Goal: Use online tool/utility: Utilize a website feature to perform a specific function

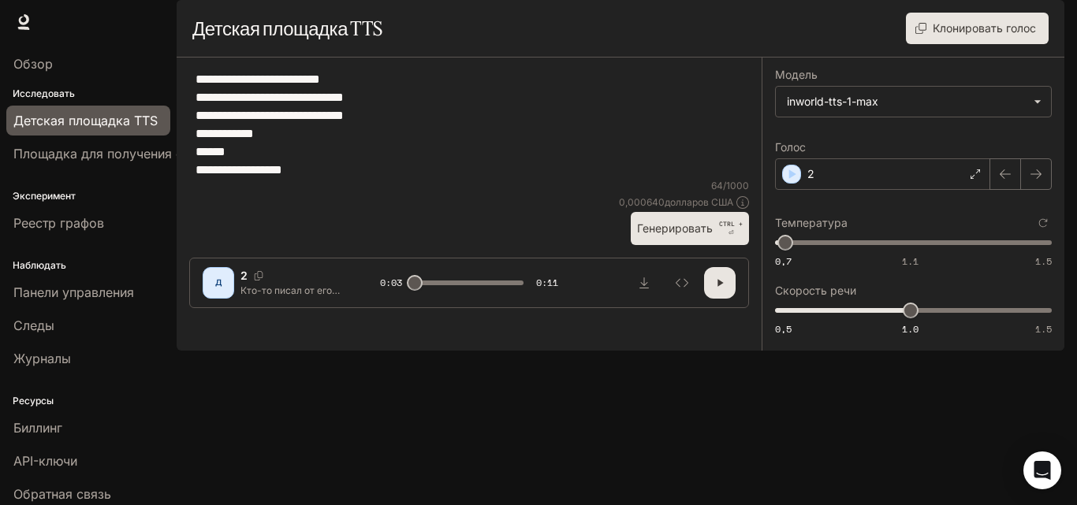
drag, startPoint x: 199, startPoint y: 117, endPoint x: 414, endPoint y: 288, distance: 274.4
click at [414, 179] on div "**********" at bounding box center [469, 124] width 560 height 109
paste textarea "**********"
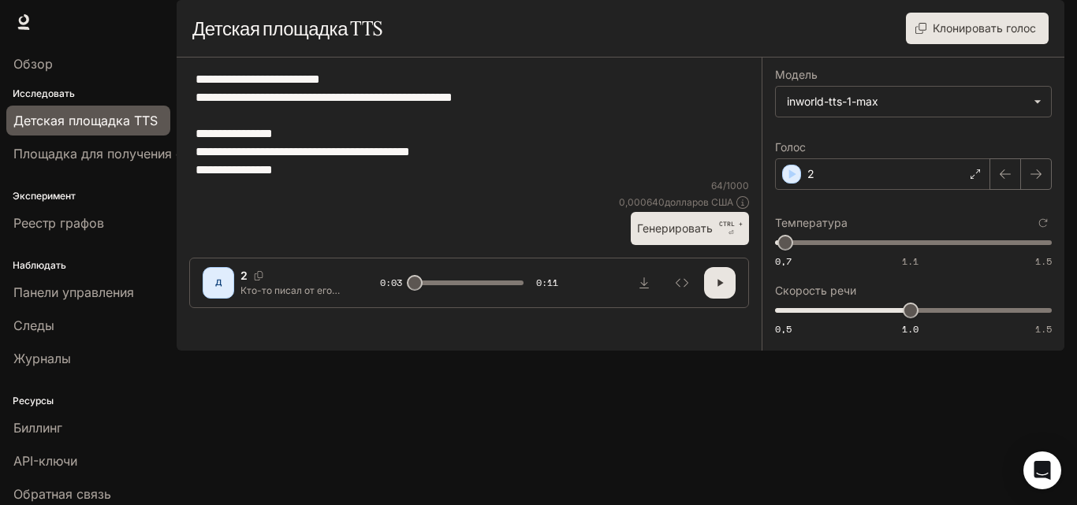
click at [208, 163] on textarea "**********" at bounding box center [468, 124] width 547 height 109
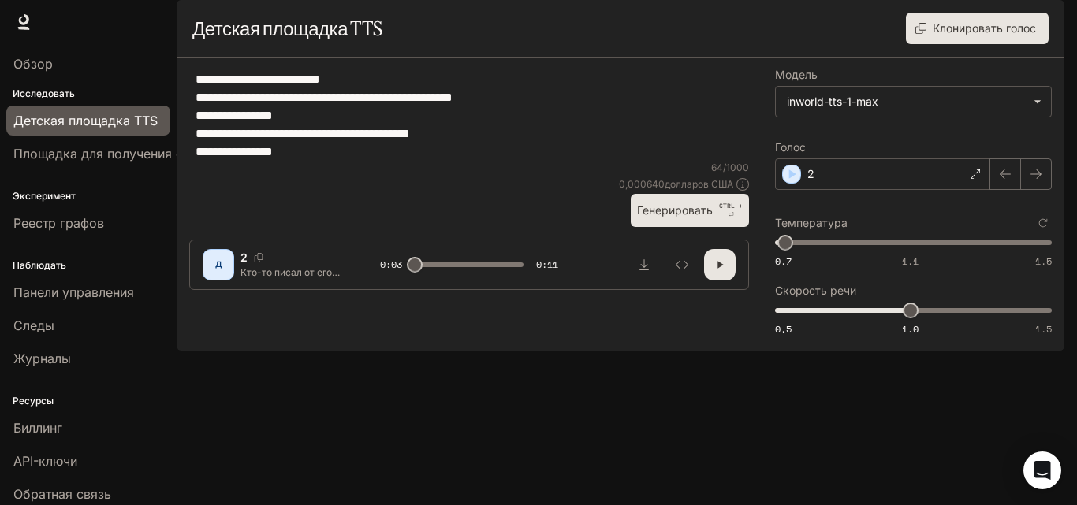
click at [679, 220] on font "Генерировать" at bounding box center [675, 210] width 76 height 20
click at [687, 217] on font "Генерировать" at bounding box center [675, 209] width 76 height 13
click at [679, 220] on font "Генерировать" at bounding box center [675, 210] width 76 height 20
drag, startPoint x: 815, startPoint y: 292, endPoint x: 898, endPoint y: 292, distance: 82.8
click at [898, 251] on span "1.06" at bounding box center [896, 243] width 16 height 16
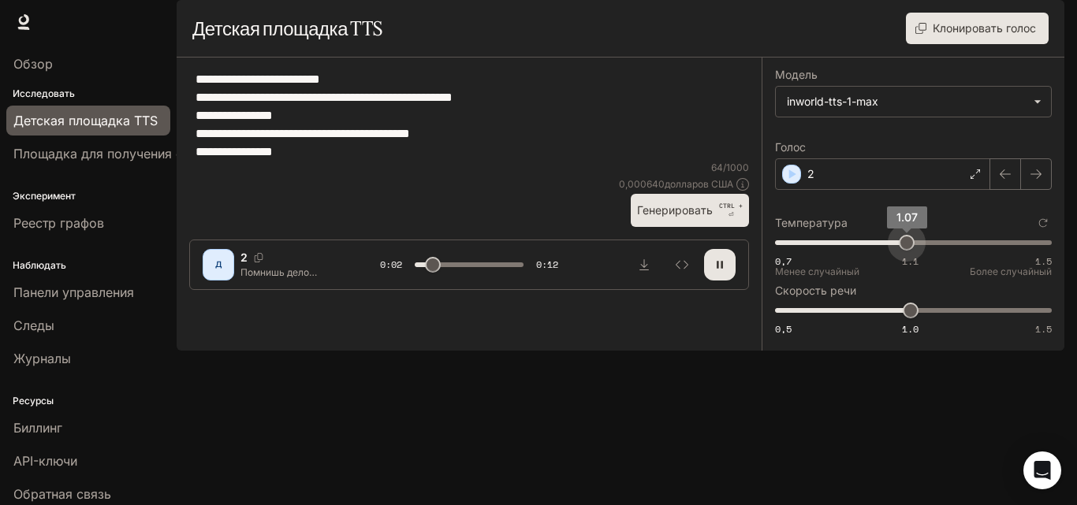
click at [906, 251] on span "1.07" at bounding box center [907, 243] width 16 height 16
click at [666, 217] on font "Генерировать" at bounding box center [675, 209] width 76 height 13
click at [664, 217] on font "Генерировать" at bounding box center [675, 209] width 76 height 13
click at [685, 217] on font "Генерировать" at bounding box center [675, 209] width 76 height 13
click at [648, 217] on font "Генерировать" at bounding box center [675, 209] width 76 height 13
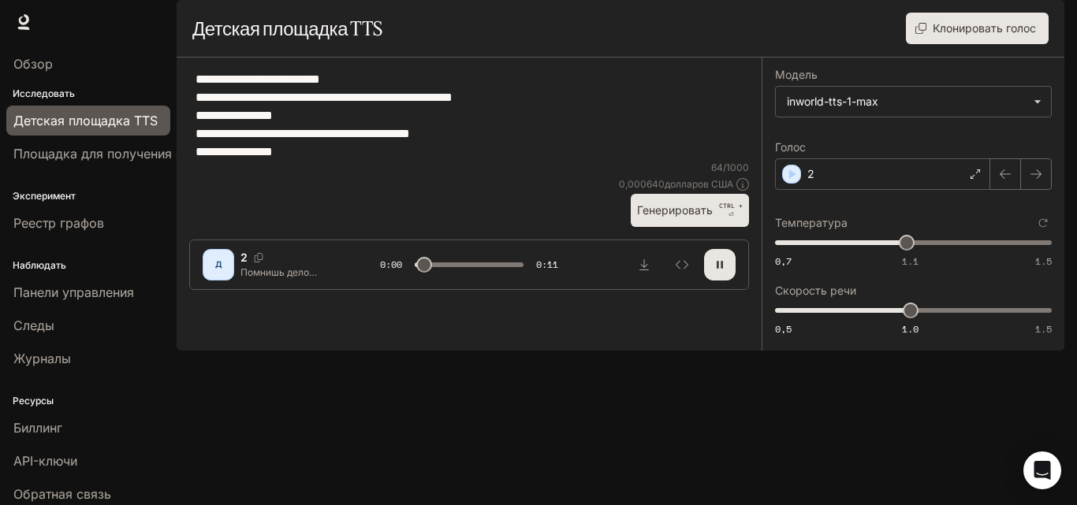
click at [657, 220] on font "Генерировать" at bounding box center [675, 210] width 76 height 20
click at [657, 217] on font "Генерировать" at bounding box center [675, 209] width 76 height 13
drag, startPoint x: 903, startPoint y: 285, endPoint x: 825, endPoint y: 285, distance: 77.2
click at [825, 251] on span "0.85" at bounding box center [825, 243] width 16 height 16
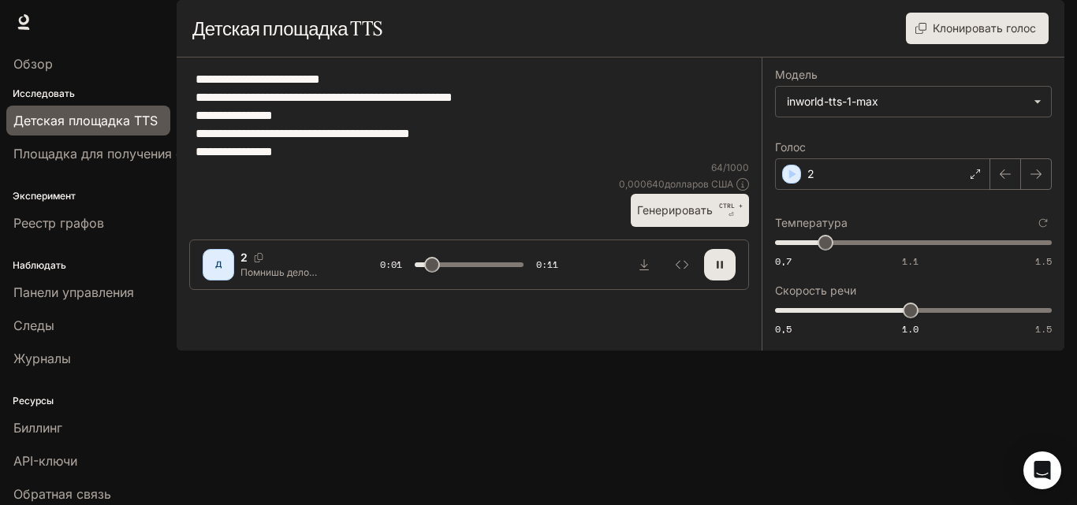
click at [695, 217] on font "Генерировать" at bounding box center [675, 209] width 76 height 13
click at [694, 217] on font "Генерировать" at bounding box center [675, 209] width 76 height 13
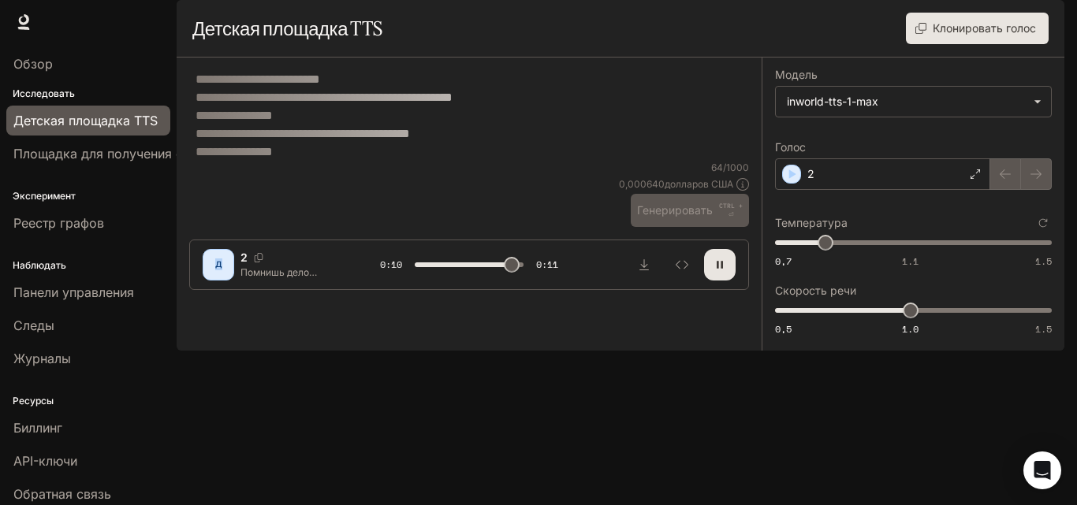
click at [694, 227] on div "64 / 1000 0,000640 долларов США Генерировать CTRL + ⏎" at bounding box center [684, 194] width 130 height 66
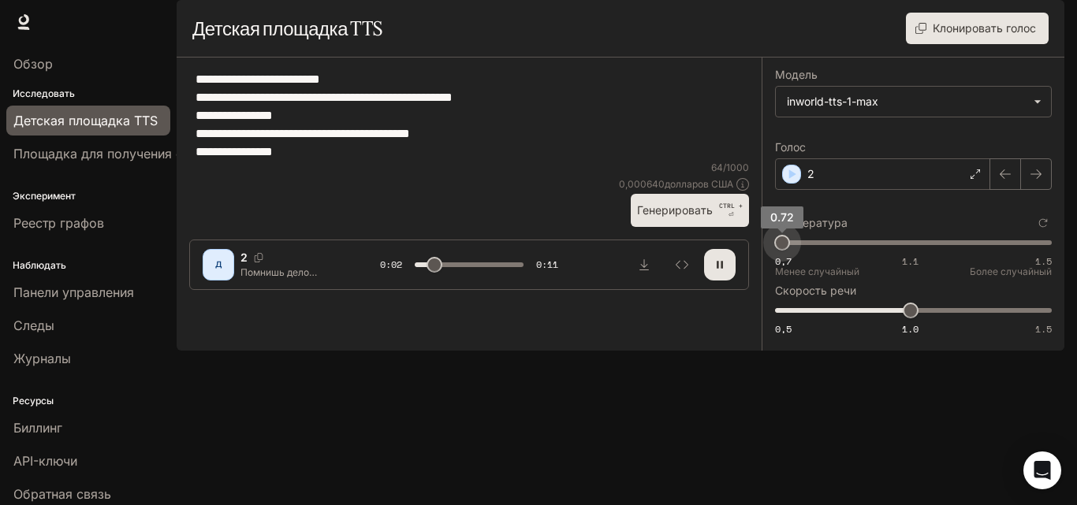
drag, startPoint x: 832, startPoint y: 285, endPoint x: 781, endPoint y: 285, distance: 51.2
click at [781, 251] on span "0.72" at bounding box center [782, 243] width 16 height 16
click at [437, 121] on textarea "**********" at bounding box center [468, 115] width 547 height 91
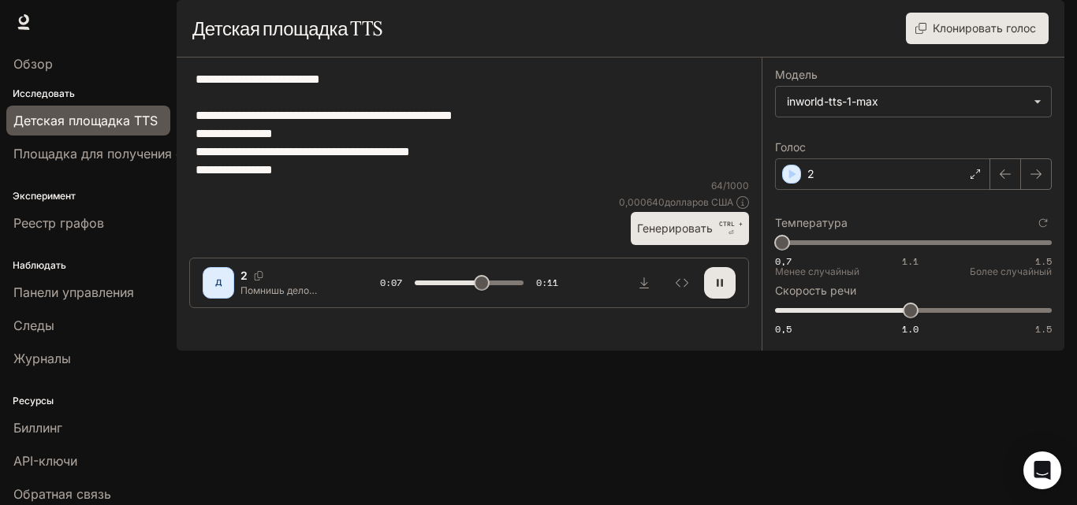
click at [918, 255] on span "0,7 1.1 1.5 0,87" at bounding box center [910, 243] width 270 height 24
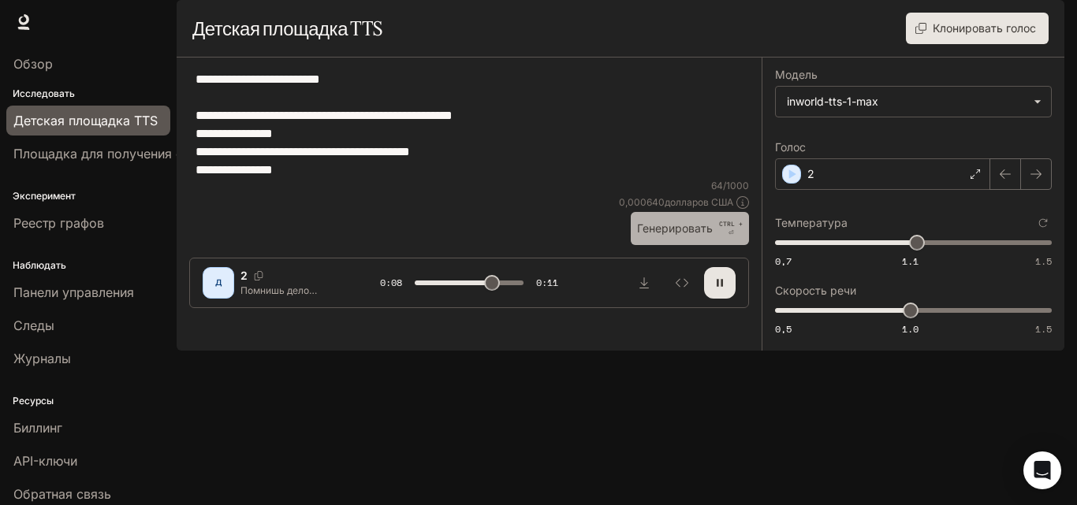
click at [633, 244] on button "Генерировать CTRL + ⏎" at bounding box center [690, 228] width 118 height 32
click at [714, 244] on button "Генерировать CTRL + ⏎" at bounding box center [690, 228] width 118 height 32
click at [851, 190] on div "2" at bounding box center [882, 174] width 215 height 32
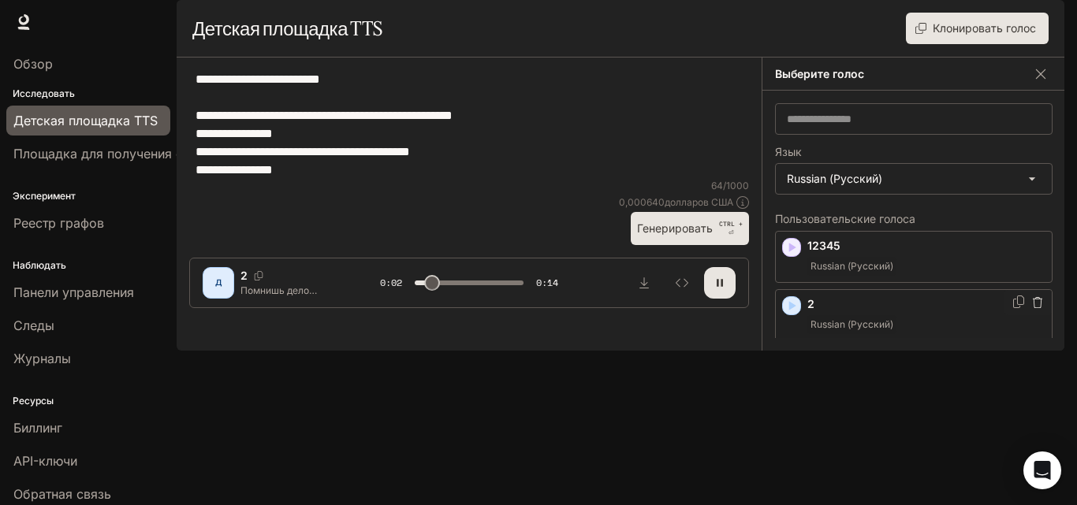
click at [847, 312] on p "2" at bounding box center [926, 304] width 238 height 16
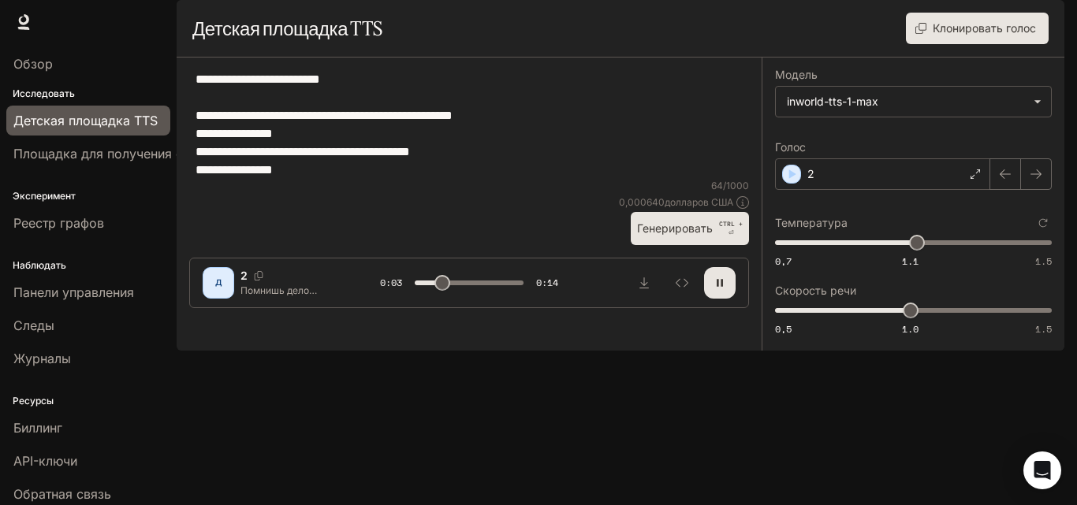
click at [702, 235] on font "Генерировать" at bounding box center [675, 227] width 76 height 13
click at [643, 289] on icon "Скачать аудио" at bounding box center [644, 283] width 13 height 13
drag, startPoint x: 260, startPoint y: 145, endPoint x: 463, endPoint y: 262, distance: 234.8
click at [463, 179] on div "**********" at bounding box center [469, 124] width 560 height 109
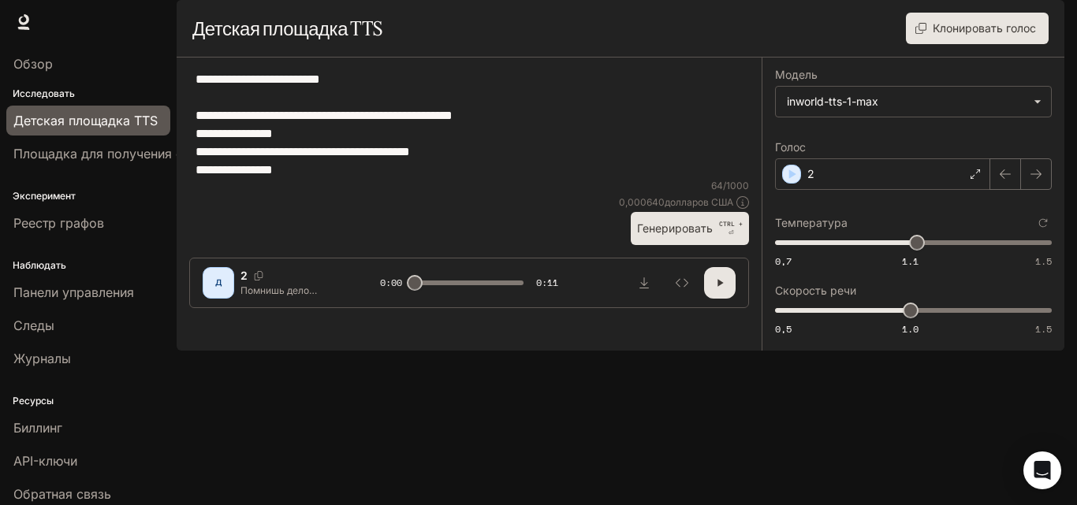
paste textarea "**********"
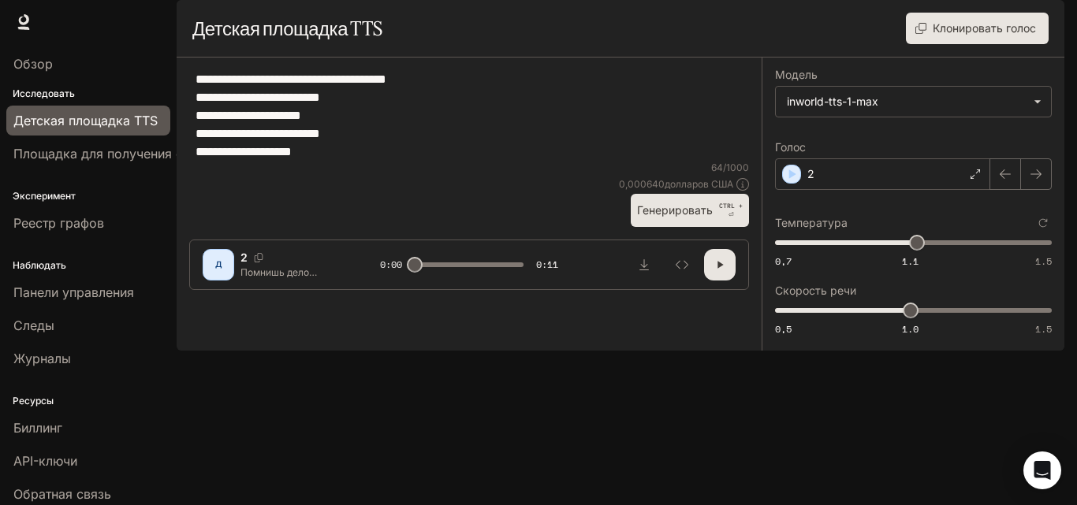
click at [654, 220] on font "Генерировать" at bounding box center [675, 210] width 76 height 20
click at [705, 217] on font "Генерировать" at bounding box center [675, 209] width 76 height 13
click at [704, 220] on font "Генерировать" at bounding box center [675, 210] width 76 height 20
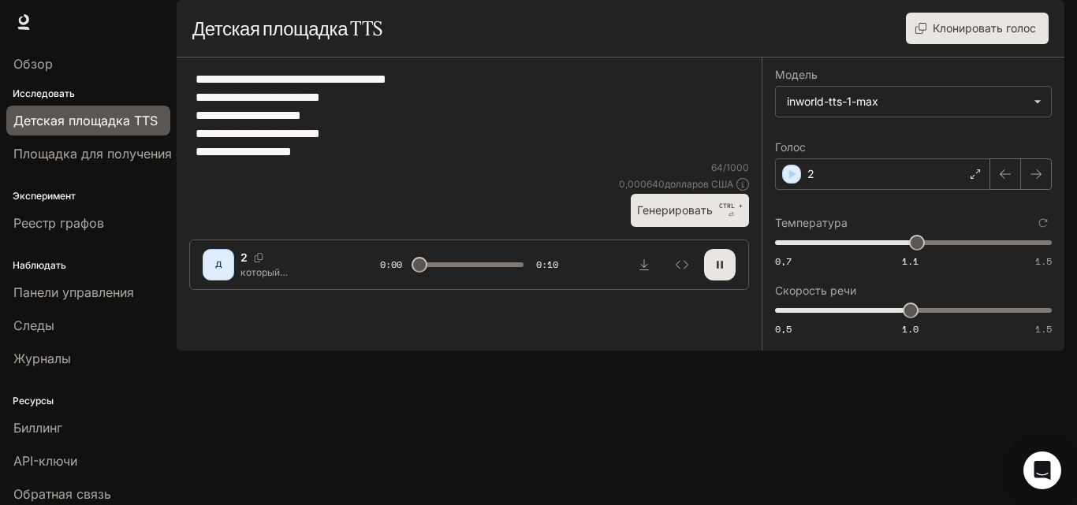
click at [704, 220] on font "Генерировать" at bounding box center [675, 210] width 76 height 20
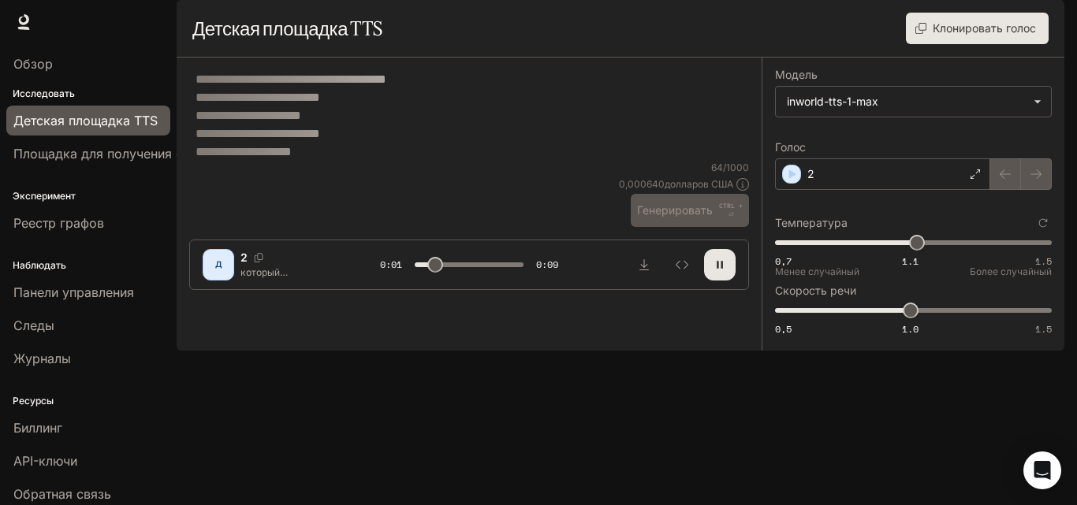
click at [892, 255] on span "0,7 1.1 1.5 1.12" at bounding box center [910, 243] width 270 height 24
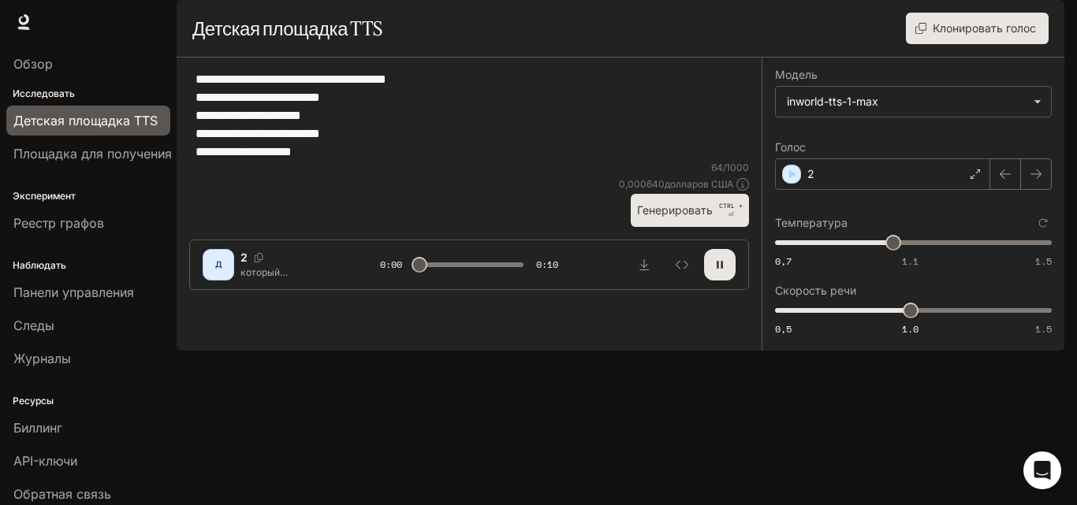
click at [672, 226] on button "Генерировать CTRL + ⏎" at bounding box center [690, 210] width 118 height 32
click at [850, 351] on div "**********" at bounding box center [912, 204] width 303 height 293
click at [976, 255] on span "0,7 1.1 1.5 1.05" at bounding box center [910, 243] width 270 height 24
click at [708, 226] on button "Генерировать CTRL + ⏎" at bounding box center [690, 210] width 118 height 32
click at [689, 217] on font "Генерировать" at bounding box center [675, 209] width 76 height 13
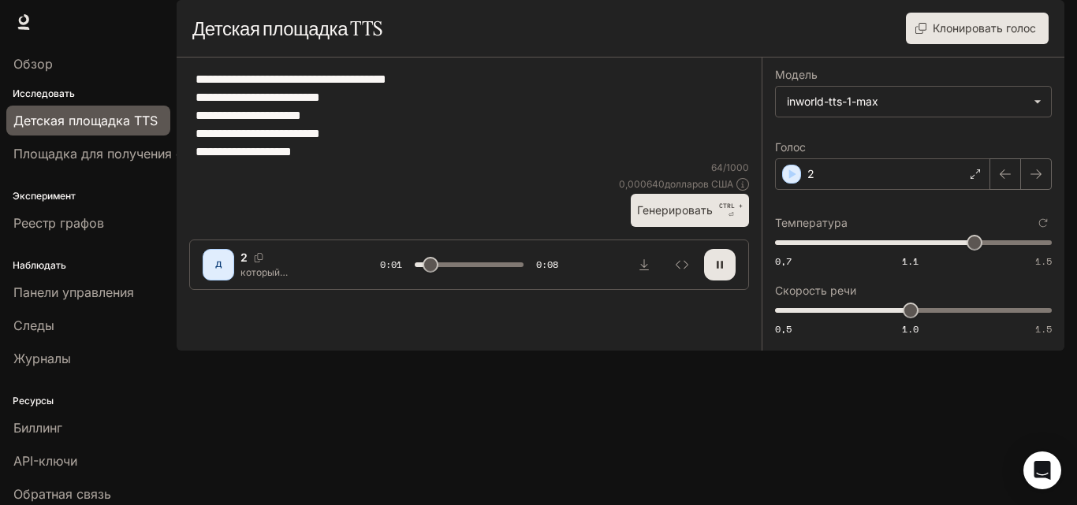
click at [715, 226] on button "Генерировать CTRL + ⏎" at bounding box center [690, 210] width 118 height 32
click at [787, 255] on span "0,7 1.1 1.5 1.29" at bounding box center [910, 243] width 270 height 24
click at [683, 226] on button "Генерировать CTRL + ⏎" at bounding box center [690, 210] width 118 height 32
drag, startPoint x: 780, startPoint y: 290, endPoint x: 717, endPoint y: 307, distance: 65.2
click at [719, 305] on div "**********" at bounding box center [621, 204] width 888 height 293
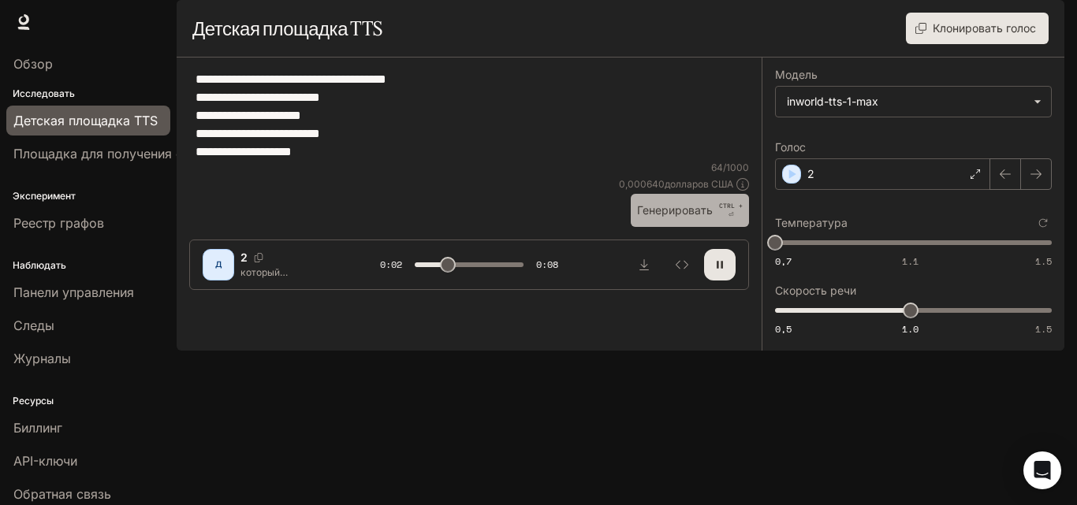
click at [676, 217] on font "Генерировать" at bounding box center [675, 209] width 76 height 13
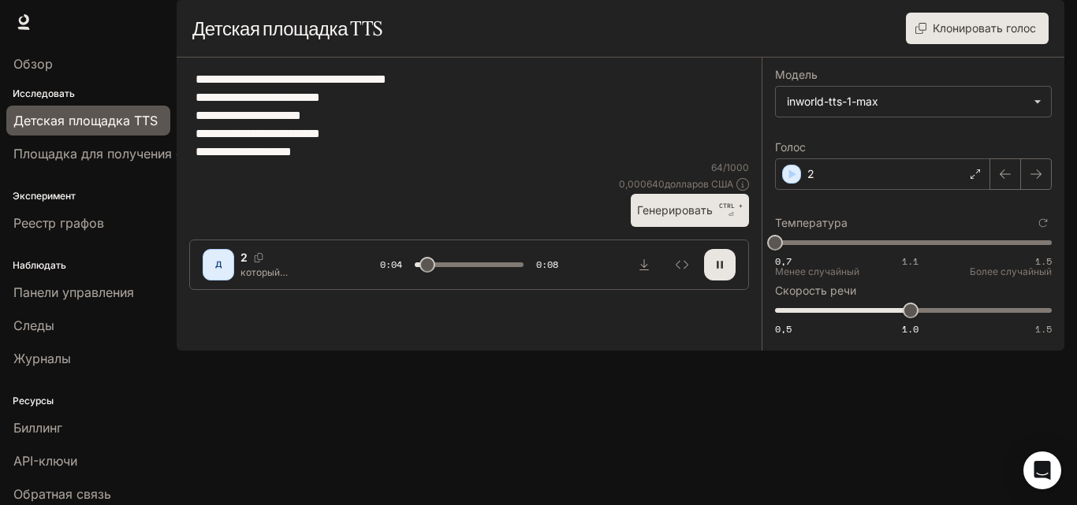
click at [815, 255] on span "0,7 1.1 1.5 0,72" at bounding box center [910, 243] width 270 height 24
click at [722, 226] on button "Генерировать CTRL + ⏎" at bounding box center [690, 210] width 118 height 32
click at [823, 251] on span "0,82" at bounding box center [815, 243] width 16 height 16
click at [657, 226] on button "Генерировать CTRL + ⏎" at bounding box center [690, 210] width 118 height 32
click at [854, 255] on span "0,7 1.1 1.5 0,86" at bounding box center [910, 243] width 270 height 24
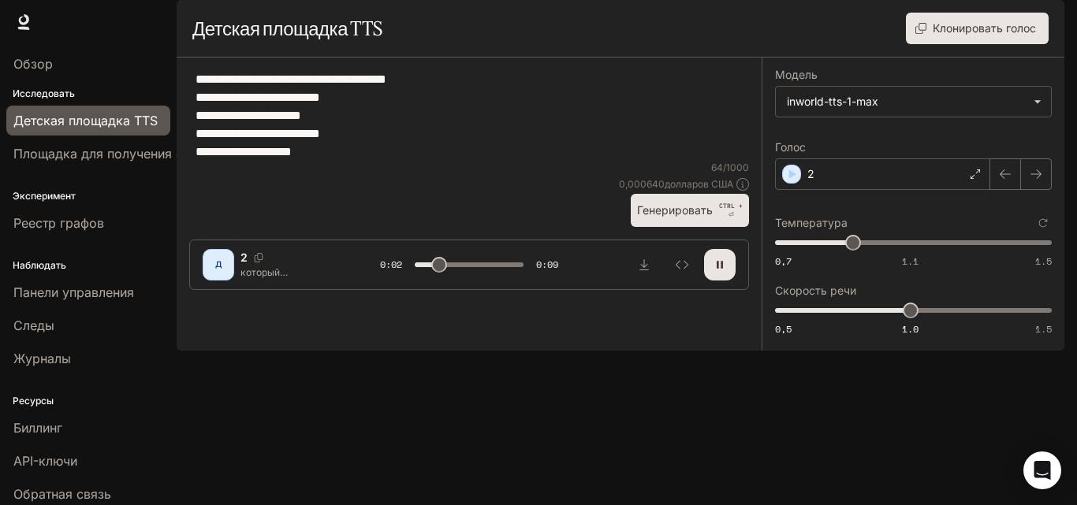
click at [665, 220] on font "Генерировать" at bounding box center [675, 210] width 76 height 20
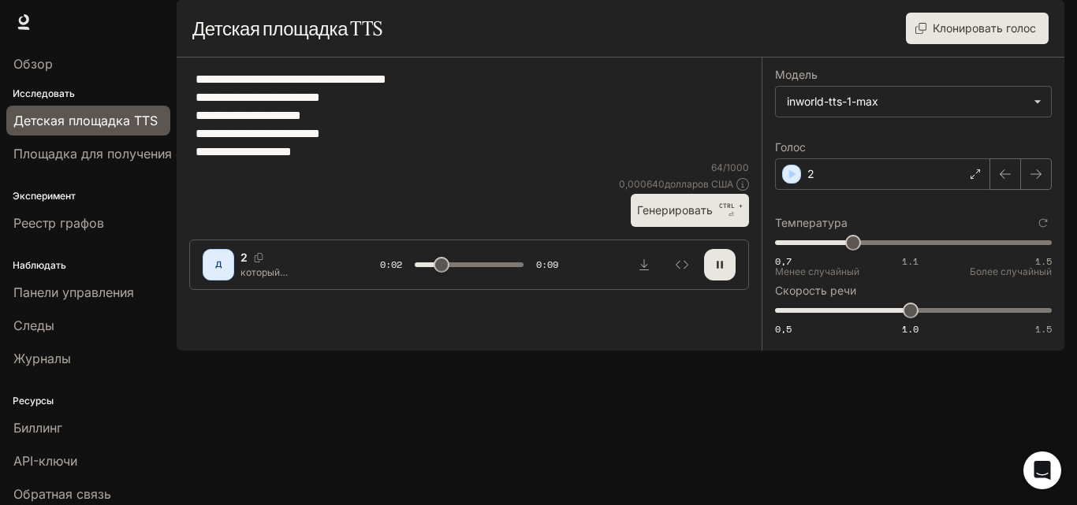
click at [879, 255] on span "0,7 1.1 1.5 0,93" at bounding box center [910, 243] width 270 height 24
click at [672, 217] on font "Генерировать" at bounding box center [675, 209] width 76 height 13
click at [688, 217] on font "Генерировать" at bounding box center [675, 209] width 76 height 13
click at [715, 271] on icon "button" at bounding box center [719, 265] width 13 height 13
click at [718, 268] on icon "button" at bounding box center [720, 264] width 6 height 7
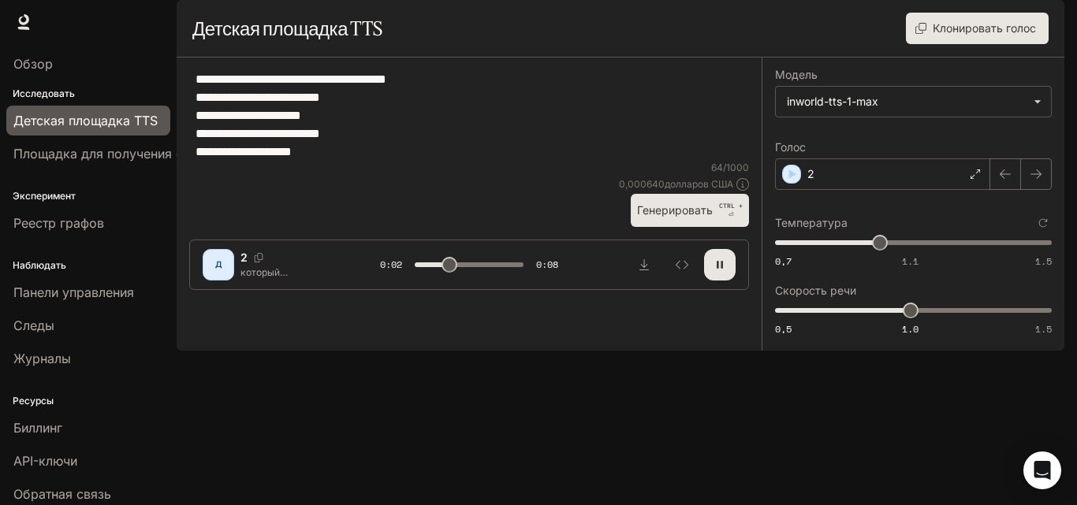
click at [727, 281] on button "button" at bounding box center [720, 265] width 32 height 32
click at [726, 281] on button "button" at bounding box center [720, 265] width 32 height 32
drag, startPoint x: 453, startPoint y: 456, endPoint x: 355, endPoint y: 456, distance: 97.7
click at [355, 281] on div "Д 2 который программист сам строил раньше. Он использовал свой пароль, оставший…" at bounding box center [469, 265] width 533 height 32
click at [348, 281] on div "Д 2 который программист сам строил раньше. Он использовал свой пароль, оставший…" at bounding box center [469, 265] width 533 height 32
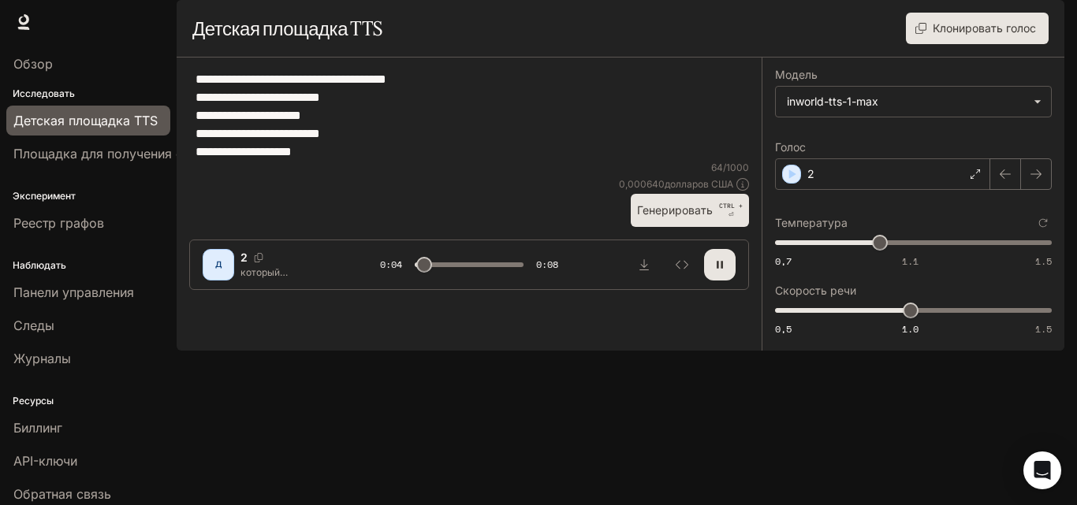
drag, startPoint x: 713, startPoint y: 447, endPoint x: 503, endPoint y: 480, distance: 212.3
click at [705, 281] on button "button" at bounding box center [720, 265] width 32 height 32
drag, startPoint x: 423, startPoint y: 455, endPoint x: 311, endPoint y: 456, distance: 112.7
click at [350, 281] on div "Д 2 который программист сам строил раньше. Он использовал свой пароль, оставший…" at bounding box center [469, 265] width 533 height 32
click at [716, 281] on button "button" at bounding box center [720, 265] width 32 height 32
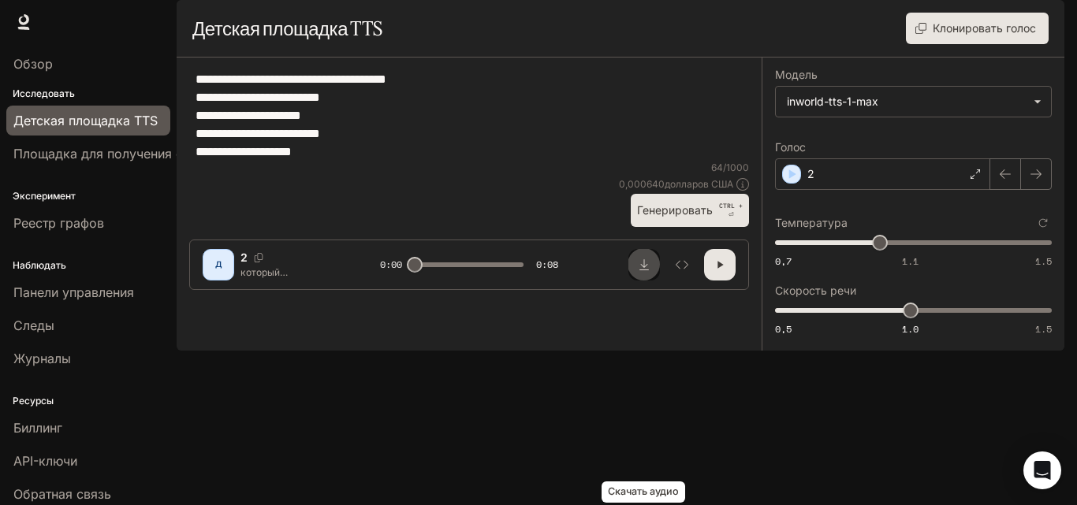
click at [646, 281] on button "Скачать аудио" at bounding box center [644, 265] width 32 height 32
drag, startPoint x: 196, startPoint y: 121, endPoint x: 641, endPoint y: 373, distance: 510.7
click at [641, 252] on div "**********" at bounding box center [469, 161] width 560 height 182
paste textarea "**********"
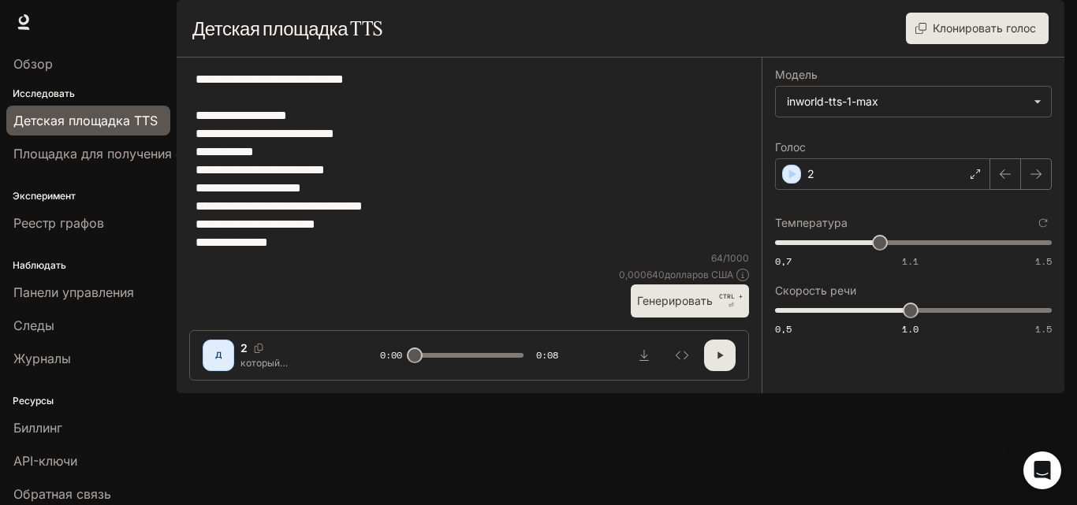
click at [240, 139] on textarea "**********" at bounding box center [468, 160] width 547 height 181
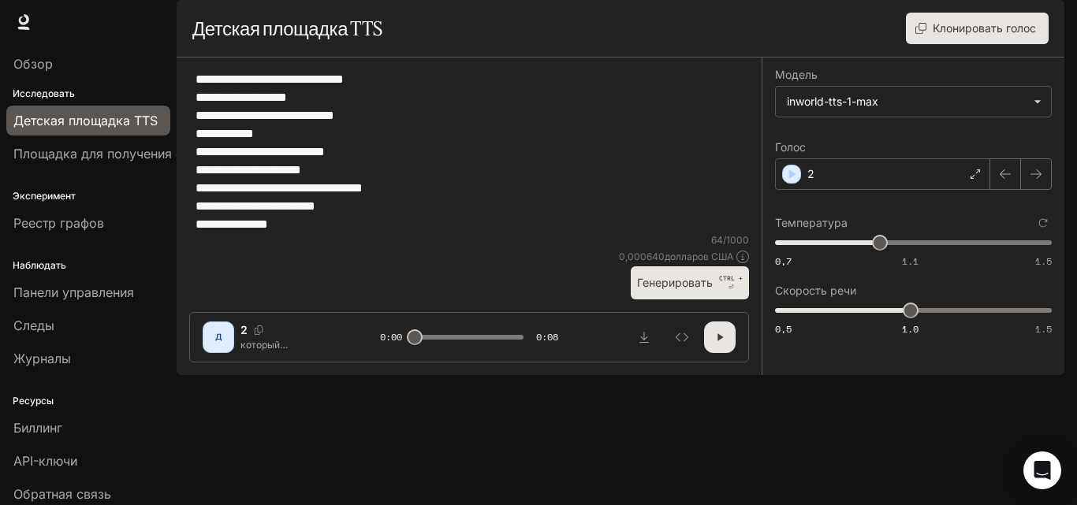
click at [639, 289] on font "Генерировать" at bounding box center [675, 282] width 76 height 13
click at [664, 289] on font "Генерировать" at bounding box center [675, 282] width 76 height 13
click at [679, 289] on font "Генерировать" at bounding box center [675, 282] width 76 height 13
drag, startPoint x: 197, startPoint y: 216, endPoint x: 419, endPoint y: 284, distance: 232.4
click at [419, 233] on div "**********" at bounding box center [469, 151] width 560 height 163
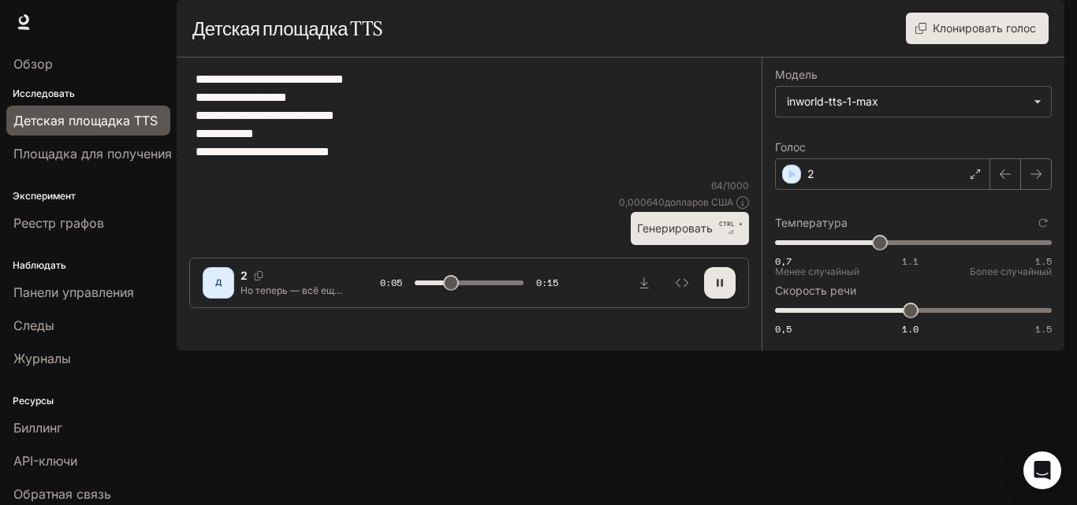
type textarea "**********"
click at [906, 255] on span "0,7 1.1 1.5 1.01" at bounding box center [910, 243] width 270 height 24
click at [690, 235] on font "Генерировать" at bounding box center [675, 227] width 76 height 13
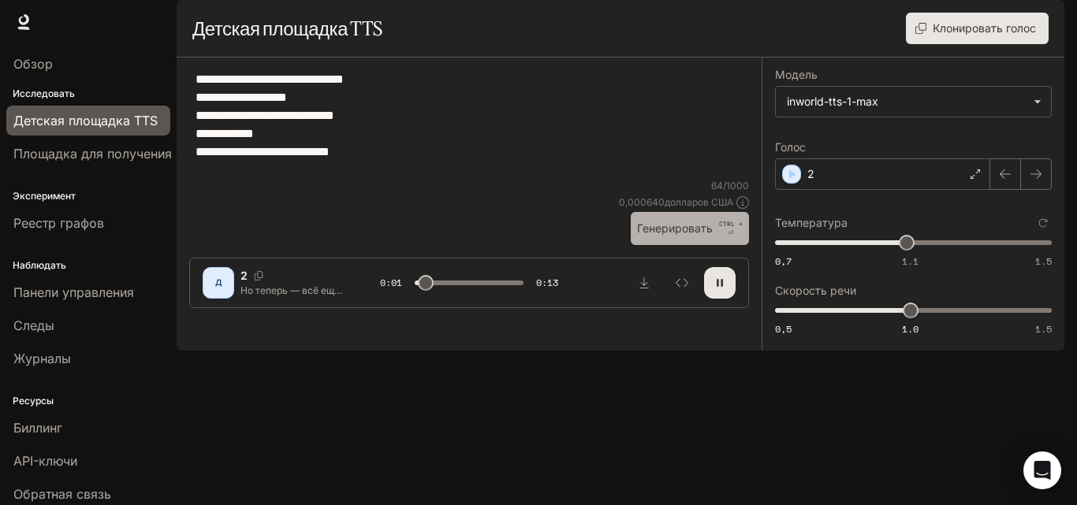
click at [698, 238] on font "Генерировать" at bounding box center [675, 228] width 76 height 20
drag, startPoint x: 449, startPoint y: 456, endPoint x: 331, endPoint y: 460, distance: 117.5
click at [366, 299] on div "Д 2 Но теперь — всё ещё интереснее. Тот самый детектив, что раскрыл это нарушен…" at bounding box center [469, 283] width 533 height 32
click at [700, 235] on font "Генерировать" at bounding box center [675, 227] width 76 height 13
click at [677, 235] on font "Генерировать" at bounding box center [675, 227] width 76 height 13
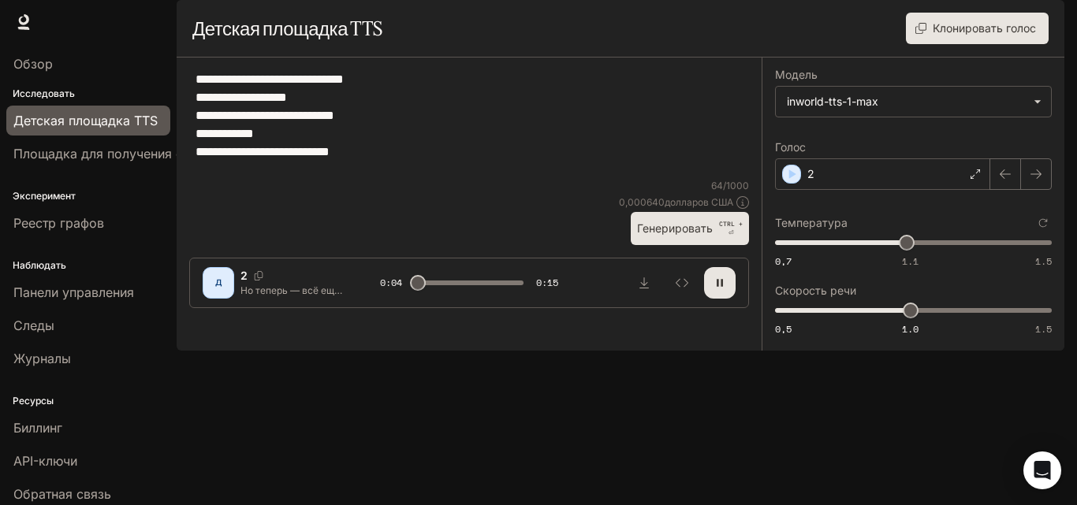
click at [677, 235] on font "Генерировать" at bounding box center [675, 227] width 76 height 13
click at [683, 235] on font "Генерировать" at bounding box center [675, 227] width 76 height 13
click at [677, 235] on font "Генерировать" at bounding box center [675, 227] width 76 height 13
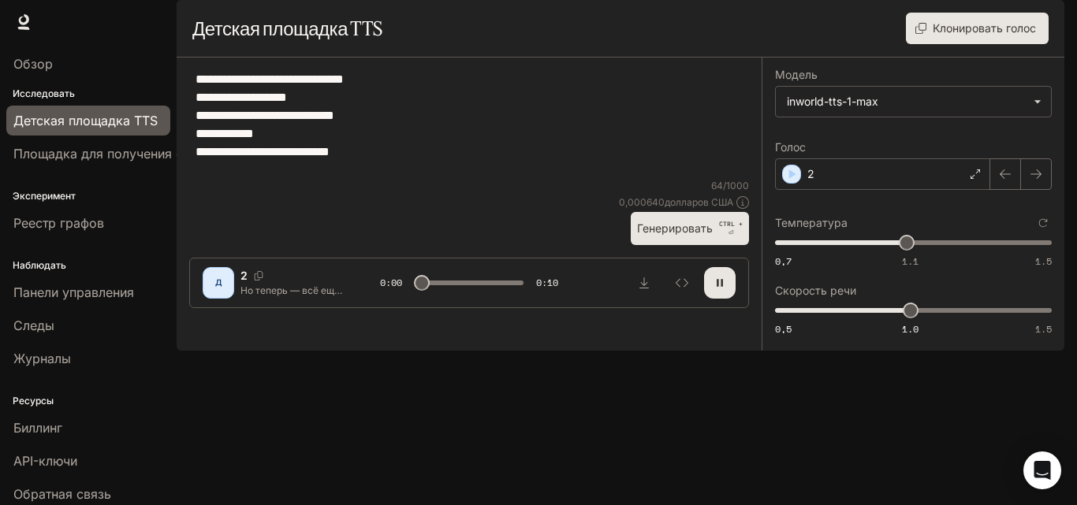
click at [677, 235] on font "Генерировать" at bounding box center [675, 227] width 76 height 13
drag, startPoint x: 903, startPoint y: 286, endPoint x: 895, endPoint y: 290, distance: 8.8
click at [895, 251] on span "1.06" at bounding box center [896, 243] width 16 height 16
click at [708, 235] on font "Генерировать" at bounding box center [675, 227] width 76 height 13
drag, startPoint x: 892, startPoint y: 282, endPoint x: 869, endPoint y: 284, distance: 23.7
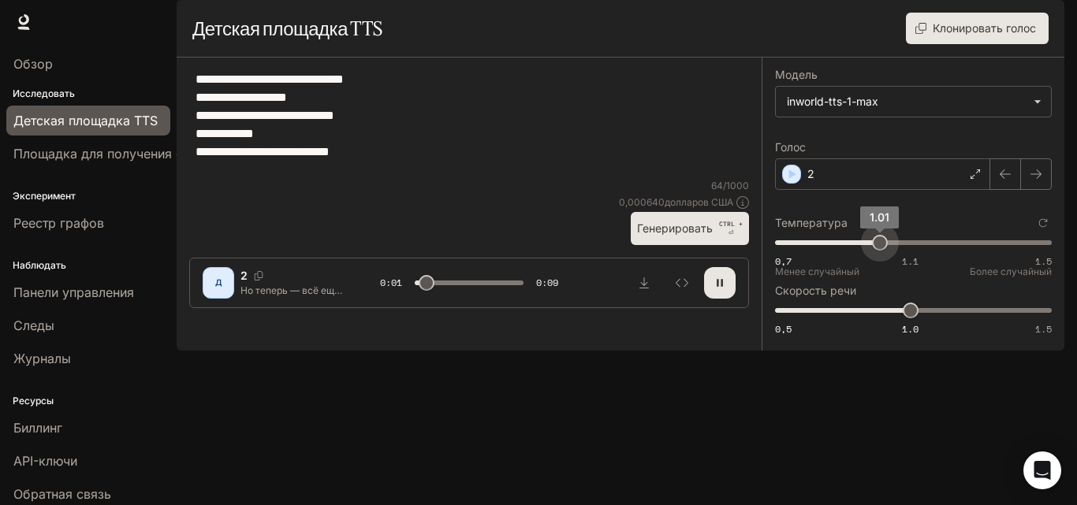
click at [872, 251] on span "1.01" at bounding box center [880, 243] width 16 height 16
click at [693, 235] on font "Генерировать" at bounding box center [675, 227] width 76 height 13
click at [825, 255] on span "0,7 1.1 1.5 1.05" at bounding box center [910, 243] width 270 height 24
click at [668, 238] on font "Генерировать" at bounding box center [675, 228] width 76 height 20
click at [776, 255] on span "0,7 1.1 1.5 0.7" at bounding box center [910, 243] width 270 height 24
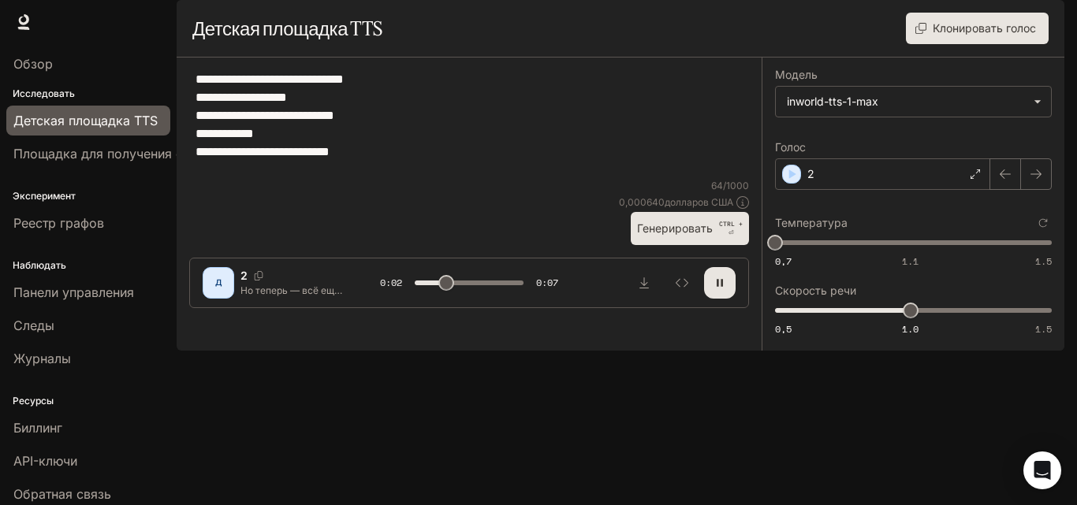
click at [682, 235] on font "Генерировать" at bounding box center [675, 227] width 76 height 13
click at [683, 235] on font "Генерировать" at bounding box center [675, 227] width 76 height 13
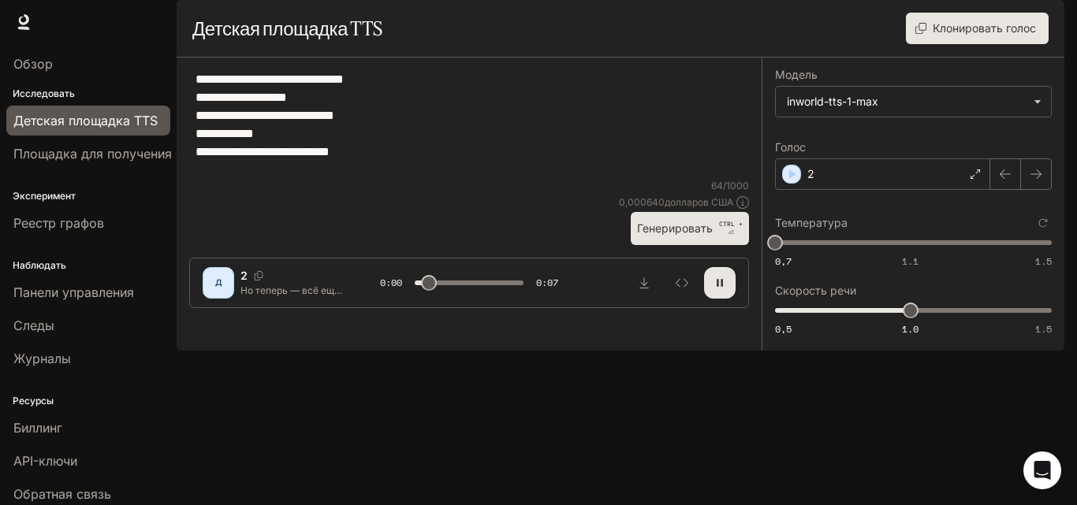
click at [683, 235] on font "Генерировать" at bounding box center [675, 227] width 76 height 13
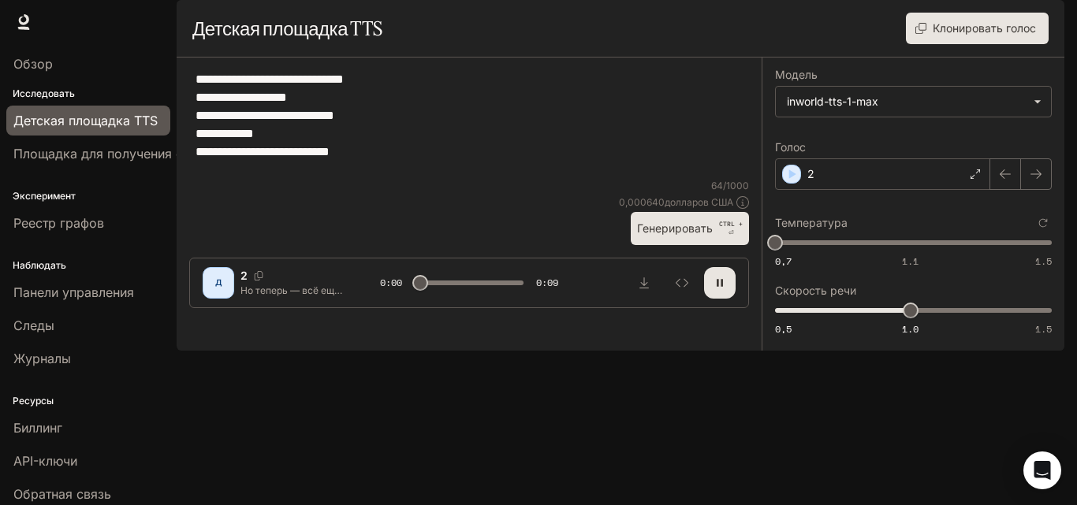
click at [683, 235] on font "Генерировать" at bounding box center [675, 227] width 76 height 13
click at [683, 244] on button "Генерировать CTRL + ⏎" at bounding box center [690, 228] width 118 height 32
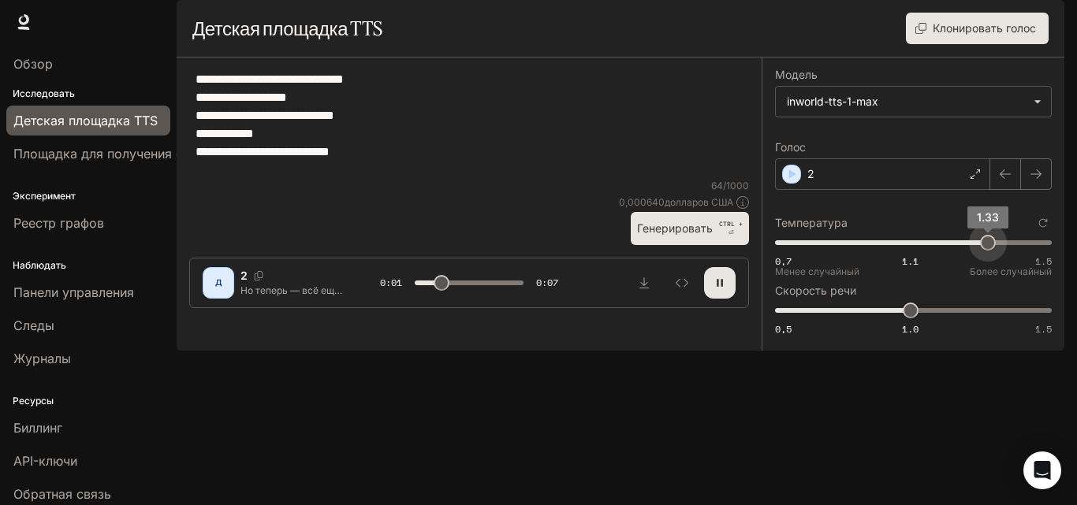
drag, startPoint x: 786, startPoint y: 280, endPoint x: 996, endPoint y: 282, distance: 209.7
click at [996, 251] on span "1.33" at bounding box center [988, 243] width 16 height 16
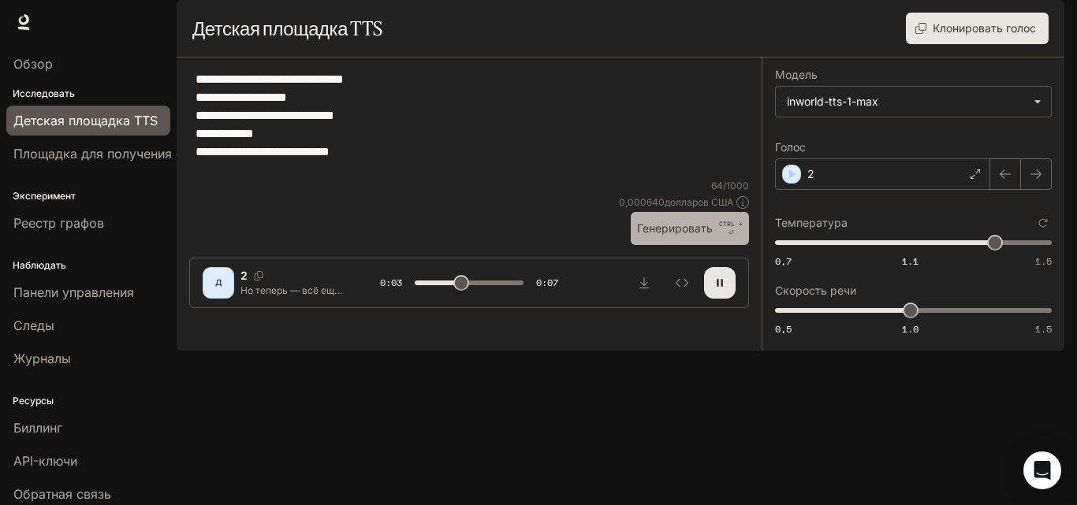
click at [690, 235] on font "Генерировать" at bounding box center [675, 227] width 76 height 13
click at [700, 244] on button "Генерировать CTRL + ⏎" at bounding box center [690, 228] width 118 height 32
drag, startPoint x: 700, startPoint y: 389, endPoint x: 685, endPoint y: 394, distance: 16.0
click at [685, 235] on font "Генерировать" at bounding box center [675, 227] width 76 height 13
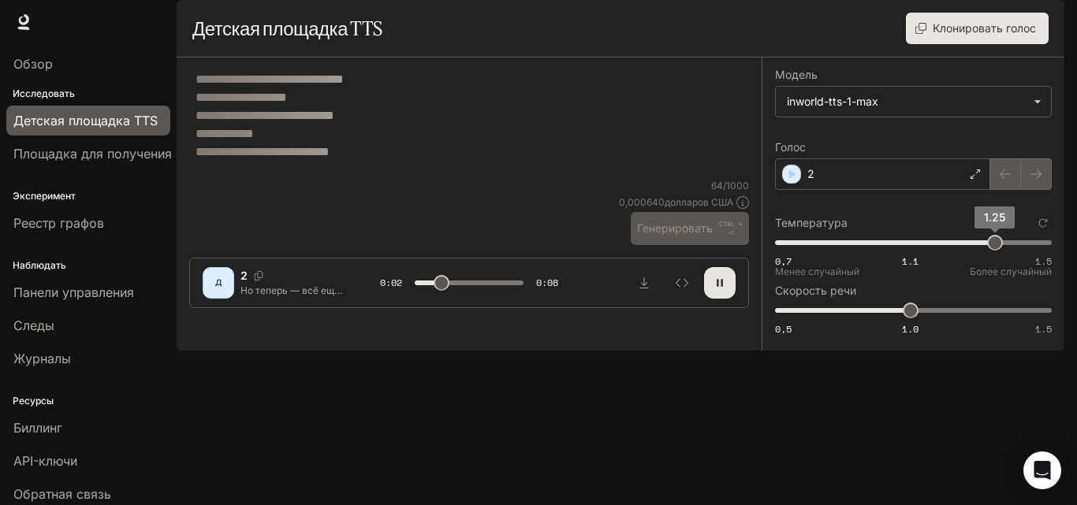
drag, startPoint x: 1012, startPoint y: 284, endPoint x: 1064, endPoint y: 285, distance: 52.0
click at [1003, 251] on span "1.25" at bounding box center [995, 243] width 16 height 16
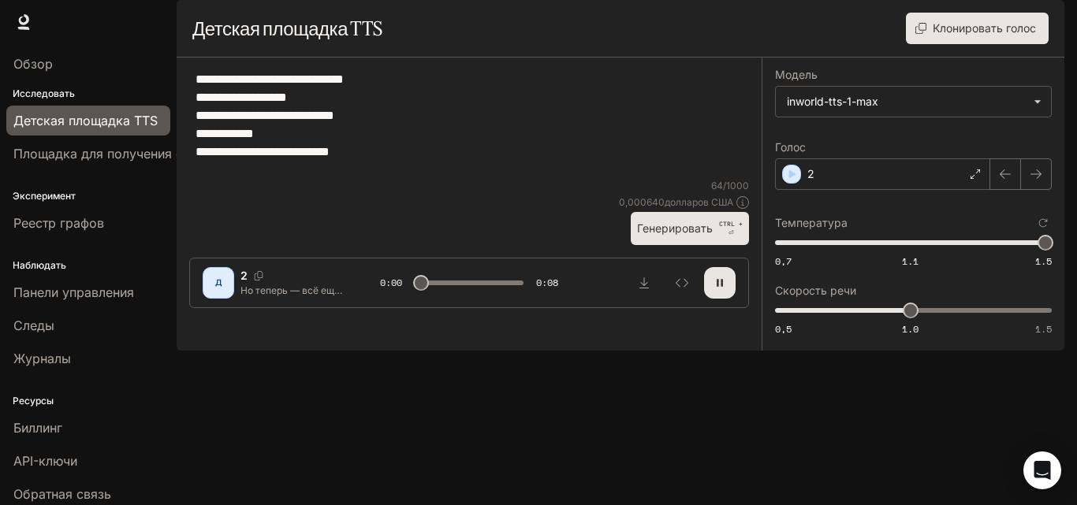
click at [713, 235] on font "Генерировать" at bounding box center [675, 227] width 76 height 13
click at [677, 235] on font "Генерировать" at bounding box center [675, 227] width 76 height 13
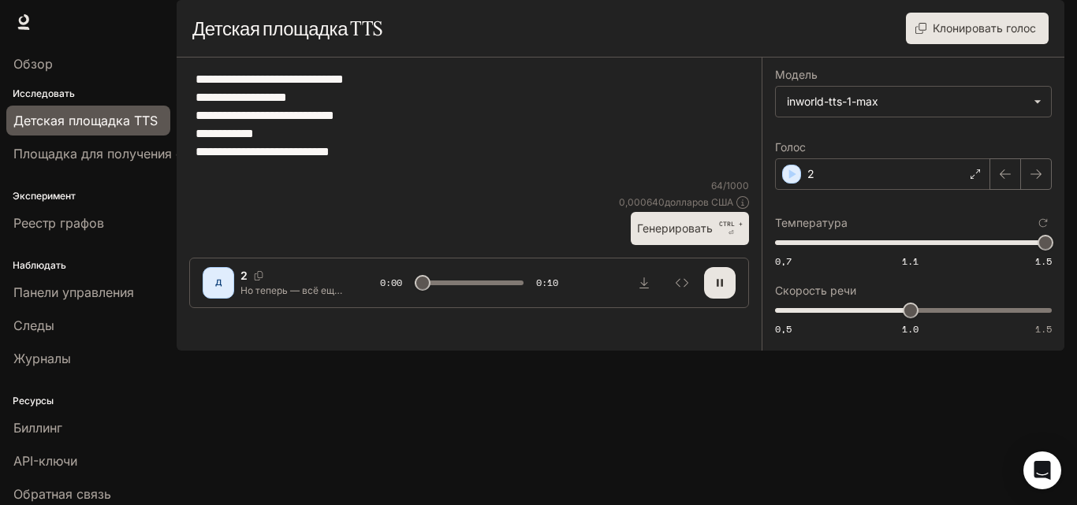
click at [678, 235] on font "Генерировать" at bounding box center [675, 227] width 76 height 13
click at [924, 255] on span "0,7 1.1 1.5 1.4" at bounding box center [910, 243] width 270 height 24
click at [669, 238] on font "Генерировать" at bounding box center [675, 228] width 76 height 20
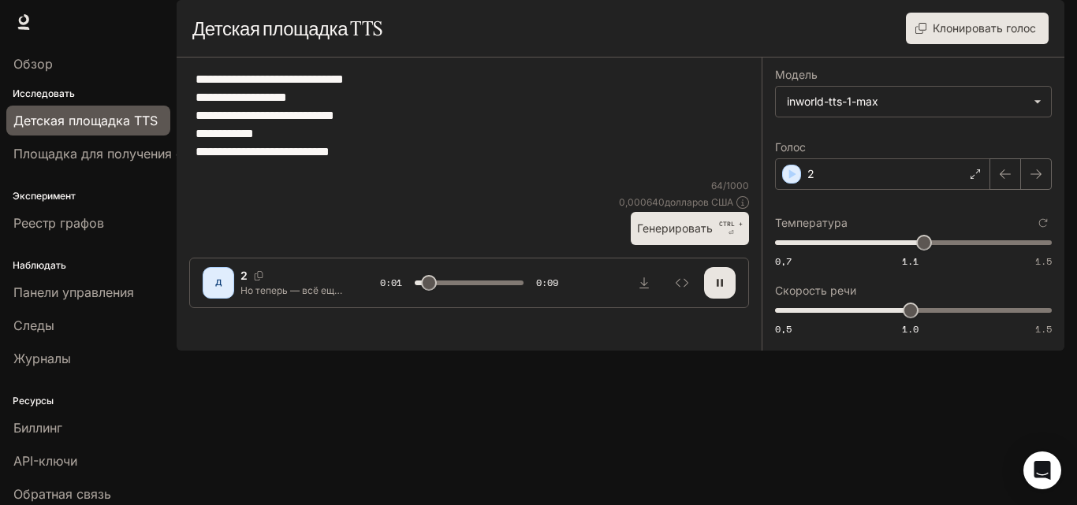
click at [672, 235] on font "Генерировать" at bounding box center [675, 227] width 76 height 13
click at [708, 299] on button "button" at bounding box center [720, 283] width 32 height 32
click at [690, 235] on font "Генерировать" at bounding box center [675, 227] width 76 height 13
click at [686, 235] on font "Генерировать" at bounding box center [675, 227] width 76 height 13
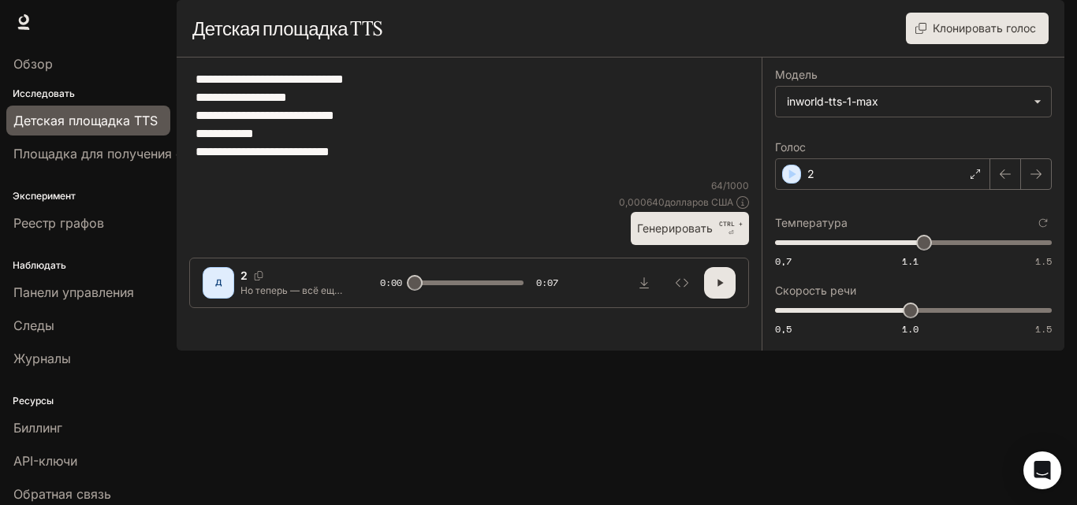
click at [686, 235] on font "Генерировать" at bounding box center [675, 227] width 76 height 13
click at [901, 255] on span "0,7 1.1 1.5 1.14" at bounding box center [910, 243] width 270 height 24
click at [709, 235] on font "Генерировать" at bounding box center [675, 227] width 76 height 13
click at [665, 235] on font "Генерировать" at bounding box center [675, 227] width 76 height 13
click at [663, 235] on font "Генерировать" at bounding box center [675, 227] width 76 height 13
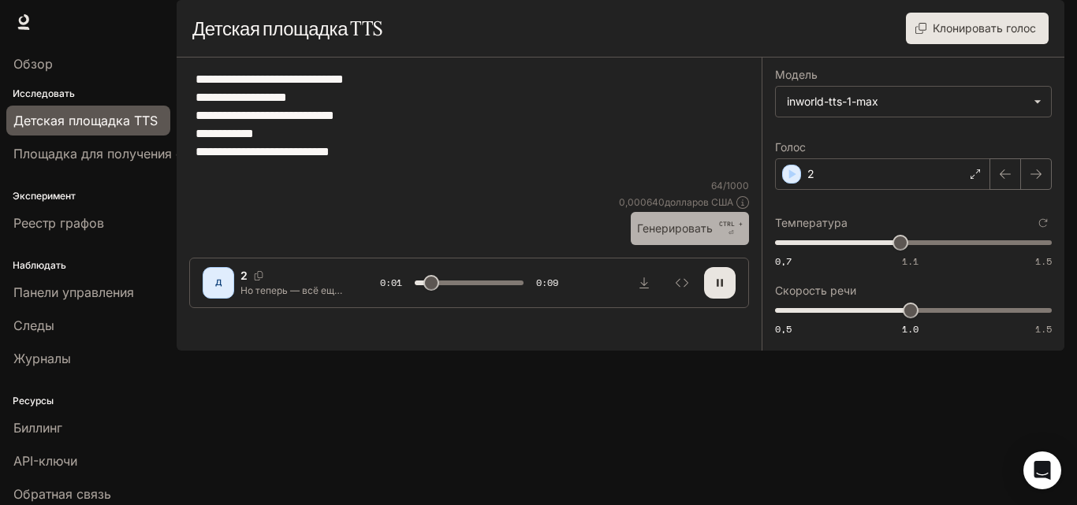
click at [663, 235] on font "Генерировать" at bounding box center [675, 227] width 76 height 13
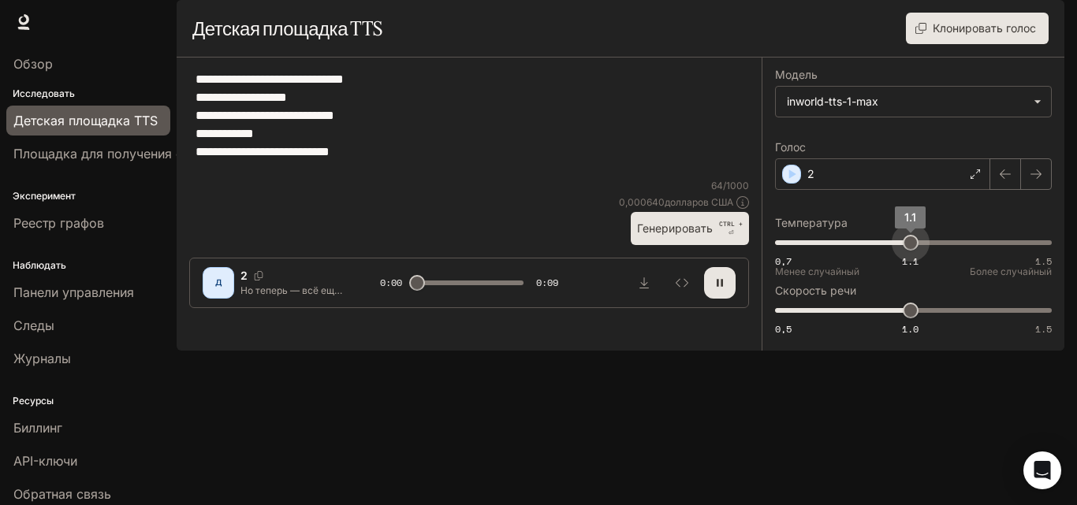
click at [910, 251] on span "1.1" at bounding box center [911, 243] width 16 height 16
click at [688, 238] on font "Генерировать" at bounding box center [675, 228] width 76 height 20
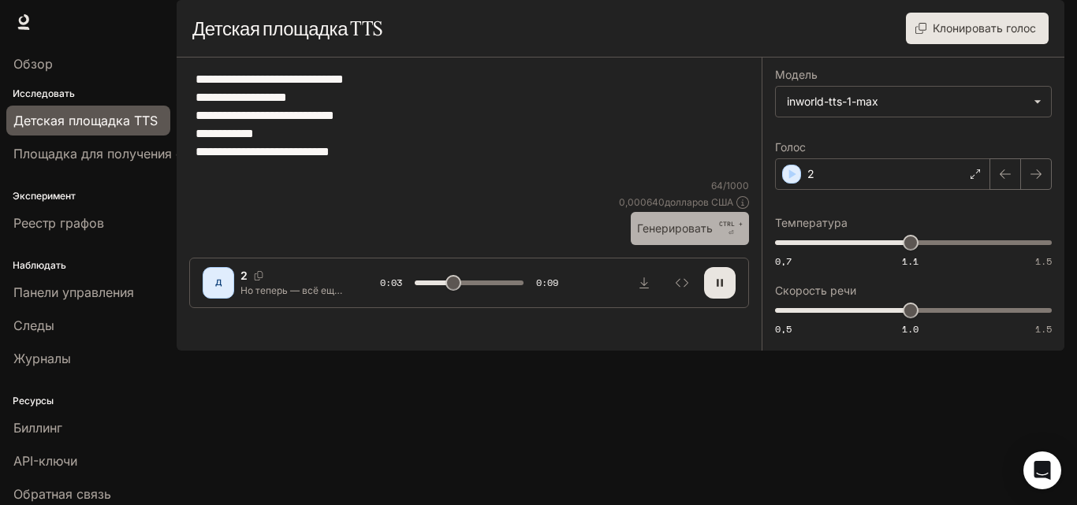
click at [684, 235] on font "Генерировать" at bounding box center [675, 227] width 76 height 13
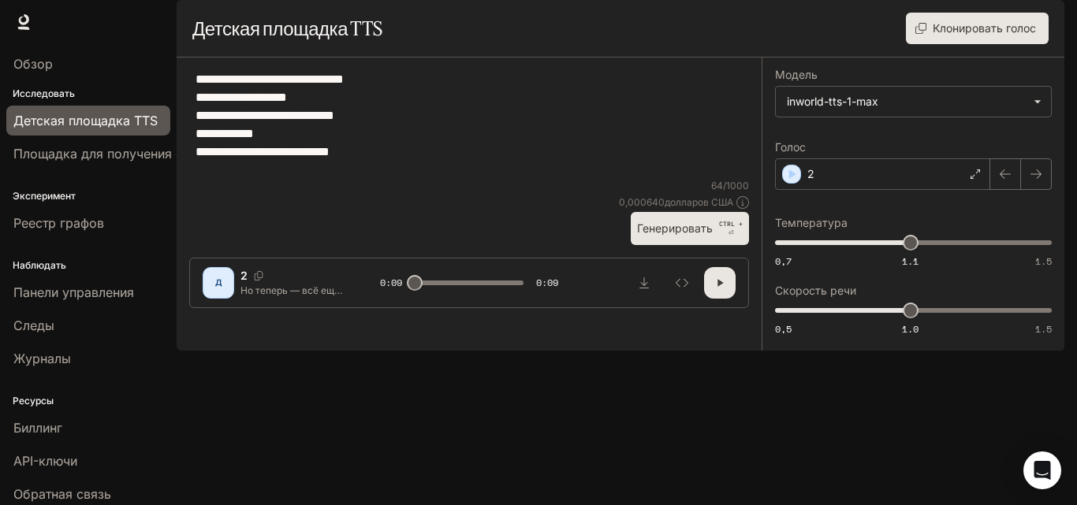
click at [725, 289] on icon "button" at bounding box center [719, 283] width 13 height 13
click at [660, 238] on font "Генерировать" at bounding box center [675, 228] width 76 height 20
click at [668, 235] on font "Генерировать" at bounding box center [675, 227] width 76 height 13
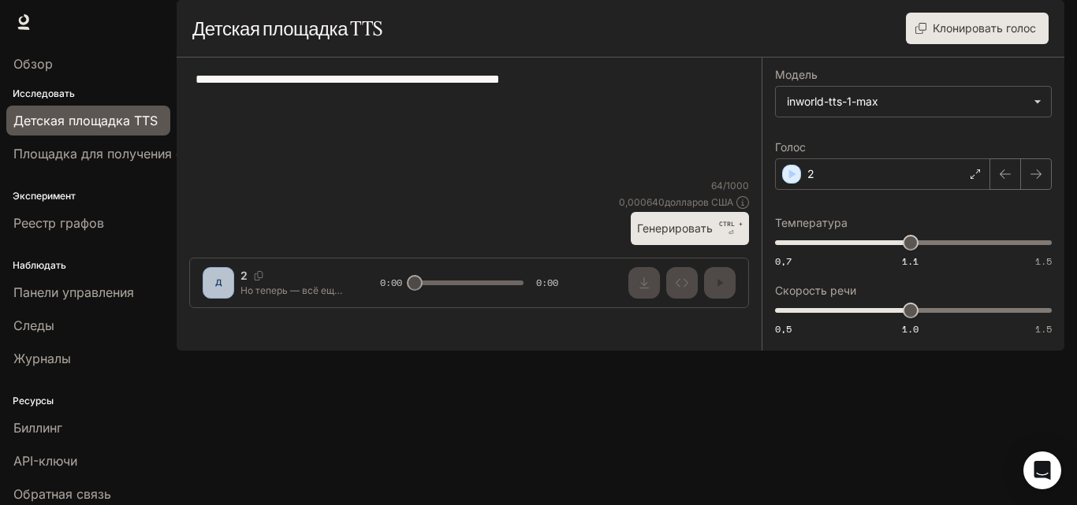
click at [672, 235] on font "Генерировать" at bounding box center [675, 227] width 76 height 13
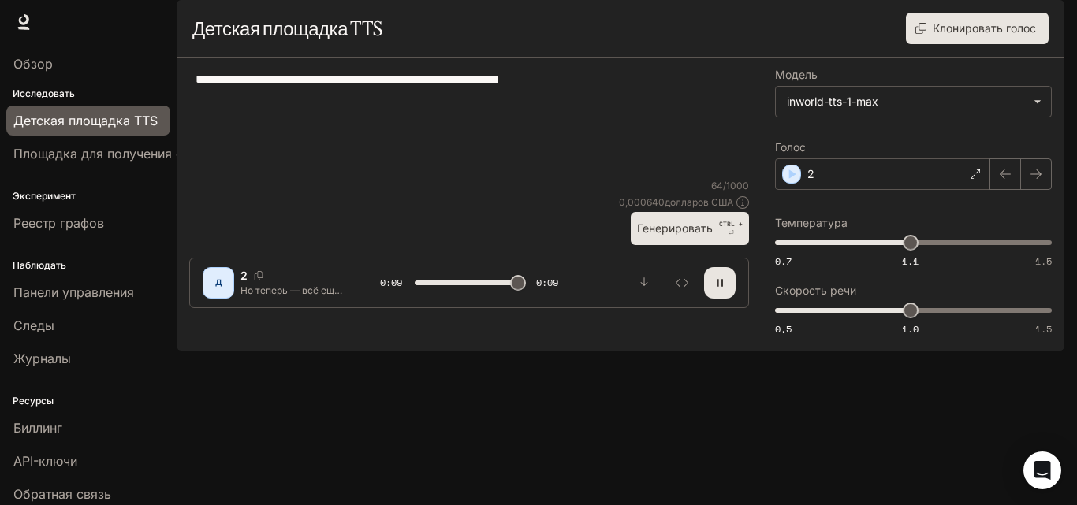
click at [679, 238] on font "Генерировать" at bounding box center [675, 228] width 76 height 20
click at [693, 235] on font "Генерировать" at bounding box center [675, 227] width 76 height 13
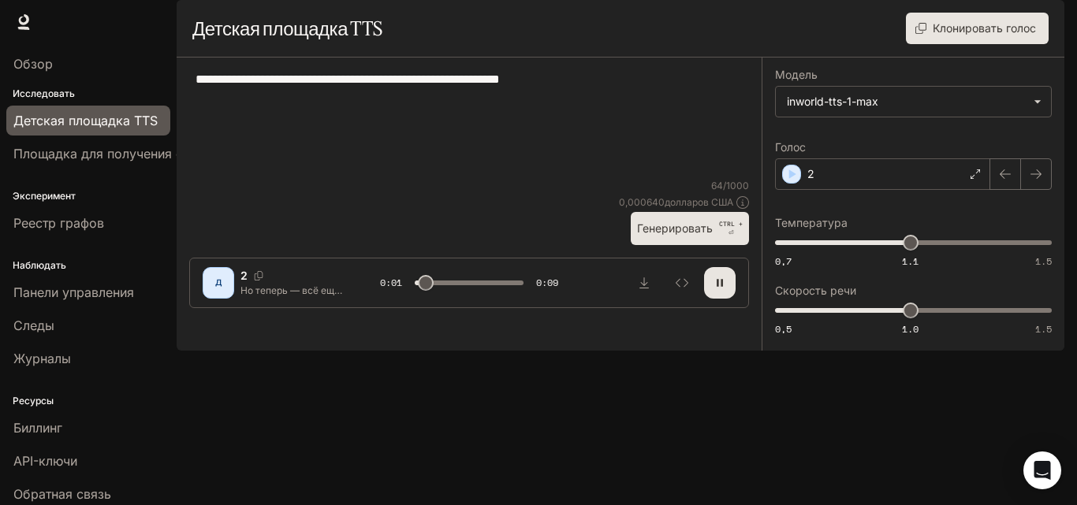
click at [691, 235] on font "Генерировать" at bounding box center [675, 227] width 76 height 13
click at [690, 235] on font "Генерировать" at bounding box center [675, 227] width 76 height 13
click at [780, 255] on span "0,7 1.1 1.5 1.1" at bounding box center [910, 243] width 270 height 24
click at [664, 235] on font "Генерировать" at bounding box center [675, 227] width 76 height 13
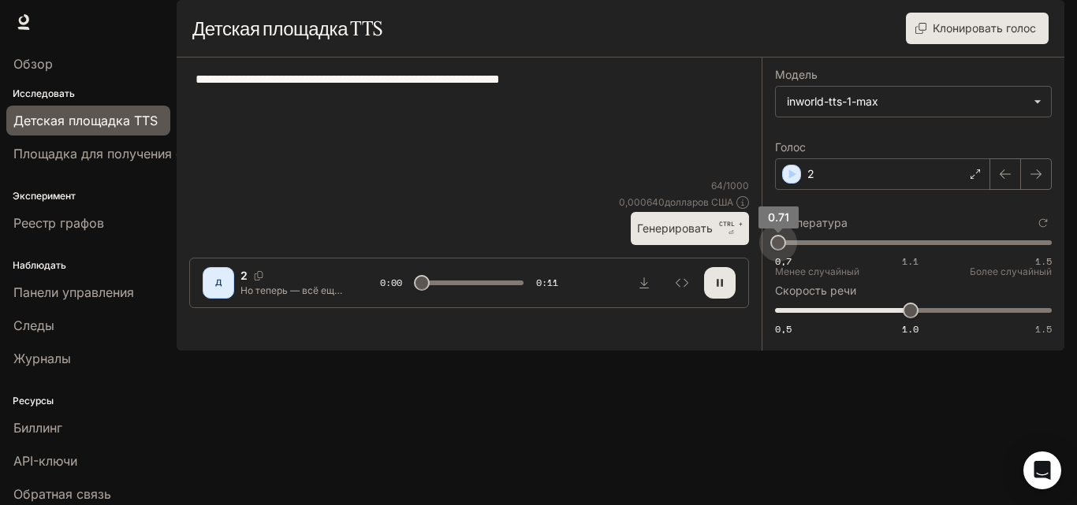
drag, startPoint x: 784, startPoint y: 286, endPoint x: 758, endPoint y: 289, distance: 25.4
click at [770, 251] on span "0.71" at bounding box center [778, 243] width 16 height 16
click at [682, 238] on font "Генерировать" at bounding box center [675, 228] width 76 height 20
click at [767, 251] on span "0,7" at bounding box center [775, 243] width 16 height 16
click at [665, 235] on font "Генерировать" at bounding box center [675, 227] width 76 height 13
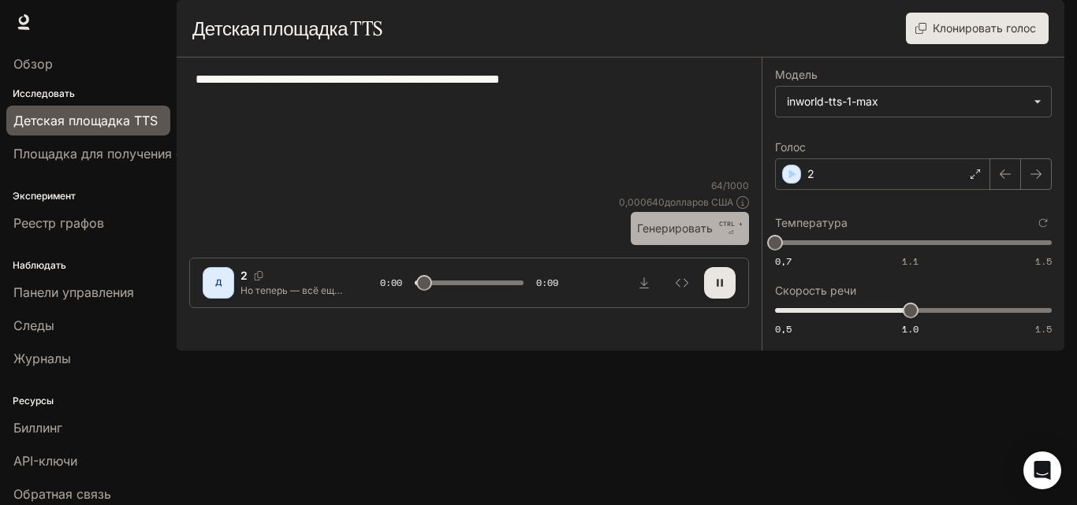
click at [665, 235] on font "Генерировать" at bounding box center [675, 227] width 76 height 13
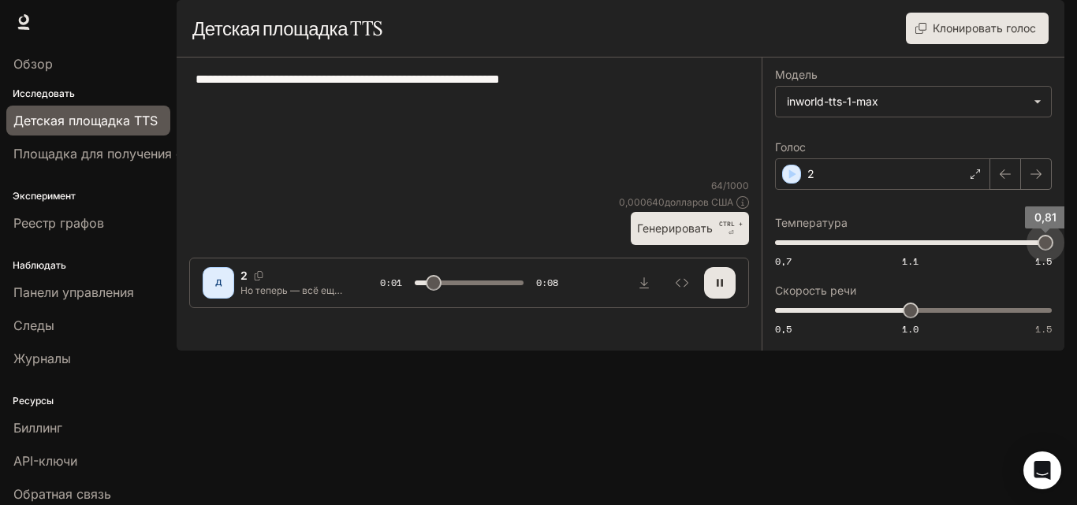
drag, startPoint x: 899, startPoint y: 292, endPoint x: 1076, endPoint y: 306, distance: 177.1
click at [1076, 306] on div "Перейти к основному содержанию Время выполнения Время выполнения Документация Д…" at bounding box center [538, 252] width 1077 height 505
click at [732, 236] on font "⏎" at bounding box center [731, 232] width 6 height 7
click at [717, 289] on icon "button" at bounding box center [719, 283] width 13 height 13
click at [694, 235] on font "Генерировать" at bounding box center [675, 227] width 76 height 13
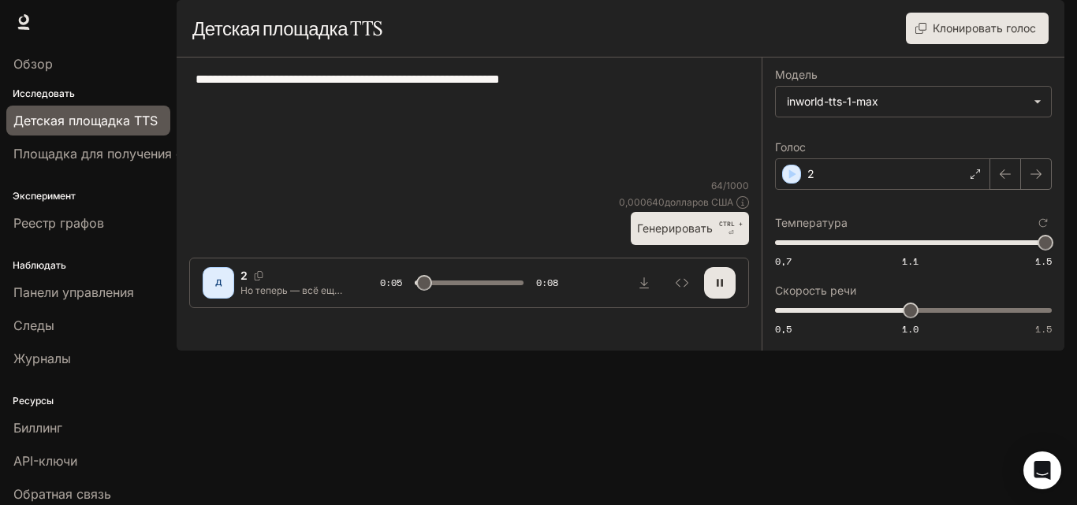
click at [677, 235] on font "Генерировать" at bounding box center [675, 227] width 76 height 13
click at [684, 235] on font "Генерировать" at bounding box center [675, 227] width 76 height 13
click at [904, 255] on span "0,7 1.1 1.5 0,81" at bounding box center [910, 243] width 270 height 24
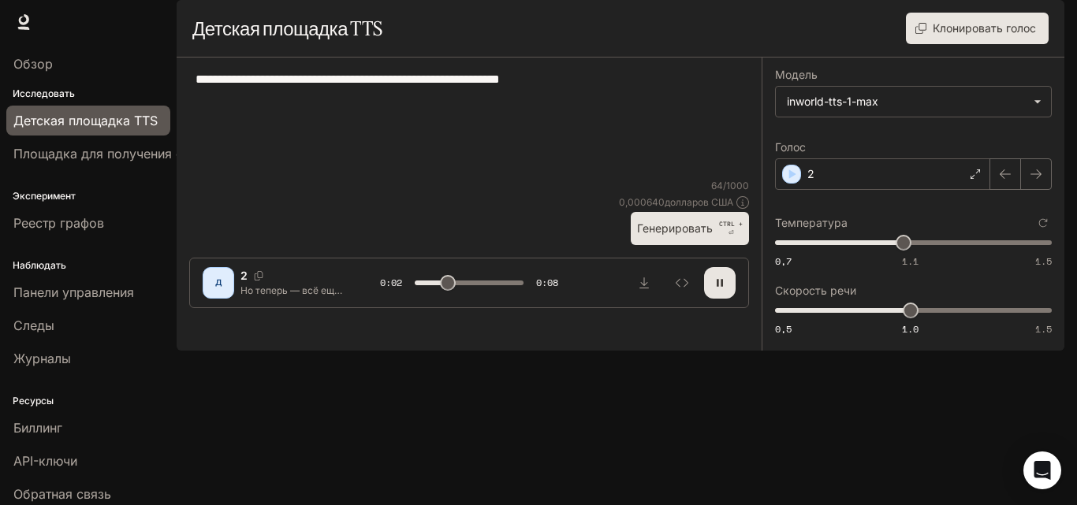
click at [691, 235] on font "Генерировать" at bounding box center [675, 227] width 76 height 13
click at [895, 251] on span "1.08" at bounding box center [903, 243] width 16 height 16
click at [690, 238] on font "Генерировать" at bounding box center [675, 228] width 76 height 20
click at [692, 235] on font "Генерировать" at bounding box center [675, 227] width 76 height 13
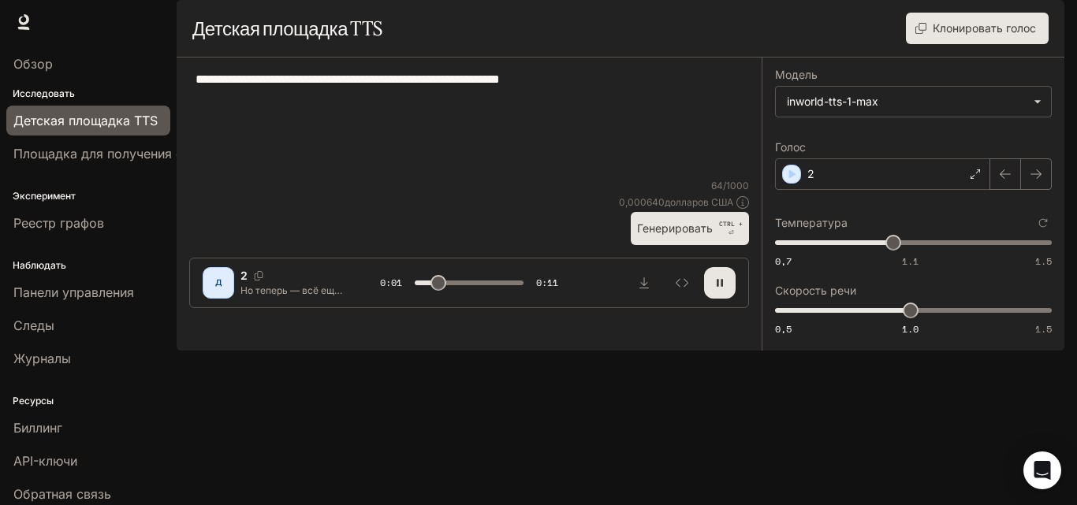
click at [674, 235] on font "Генерировать" at bounding box center [675, 227] width 76 height 13
click at [666, 235] on font "Генерировать" at bounding box center [675, 227] width 76 height 13
click at [665, 235] on font "Генерировать" at bounding box center [675, 227] width 76 height 13
click at [717, 299] on button "button" at bounding box center [720, 283] width 32 height 32
click at [695, 238] on font "Генерировать" at bounding box center [675, 228] width 76 height 20
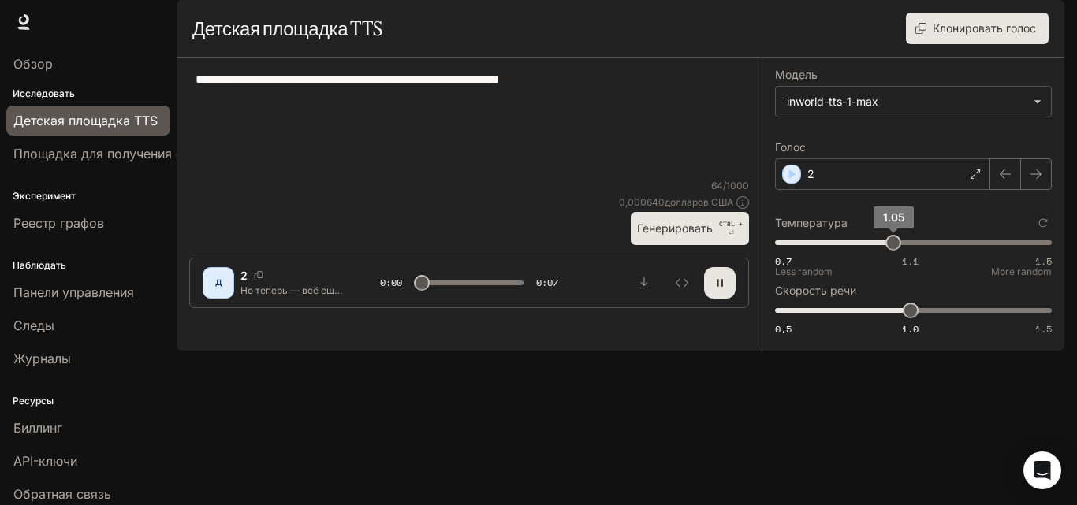
click at [901, 251] on span "1.05" at bounding box center [893, 243] width 16 height 16
click at [699, 235] on font "Генерировать" at bounding box center [675, 227] width 76 height 13
click at [690, 235] on font "Генерировать" at bounding box center [675, 227] width 76 height 13
click at [715, 289] on icon "button" at bounding box center [719, 283] width 13 height 13
click at [648, 288] on icon "Скачать аудио" at bounding box center [643, 282] width 9 height 11
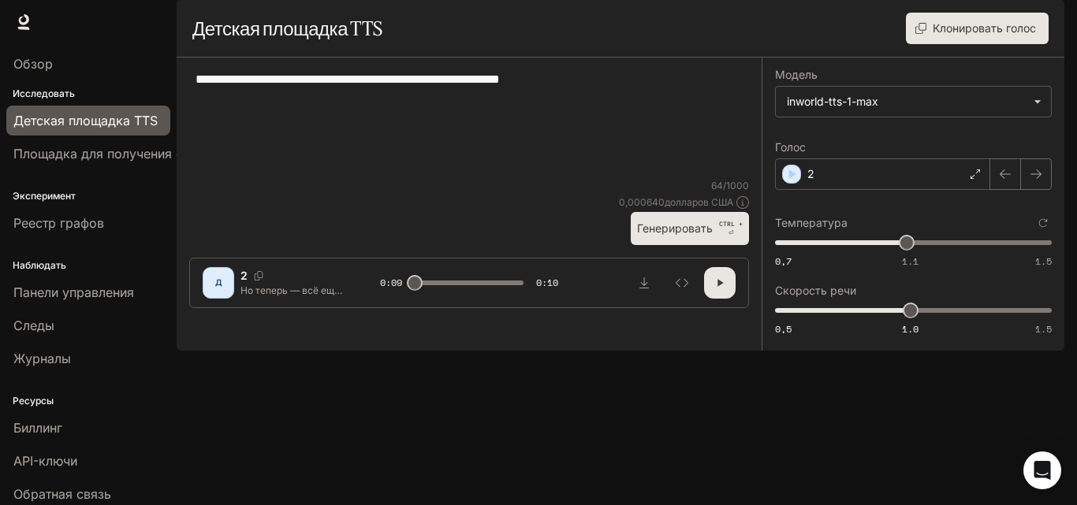
drag, startPoint x: 197, startPoint y: 120, endPoint x: 465, endPoint y: 229, distance: 289.2
click at [467, 179] on div "**********" at bounding box center [469, 124] width 560 height 109
paste textarea "**********"
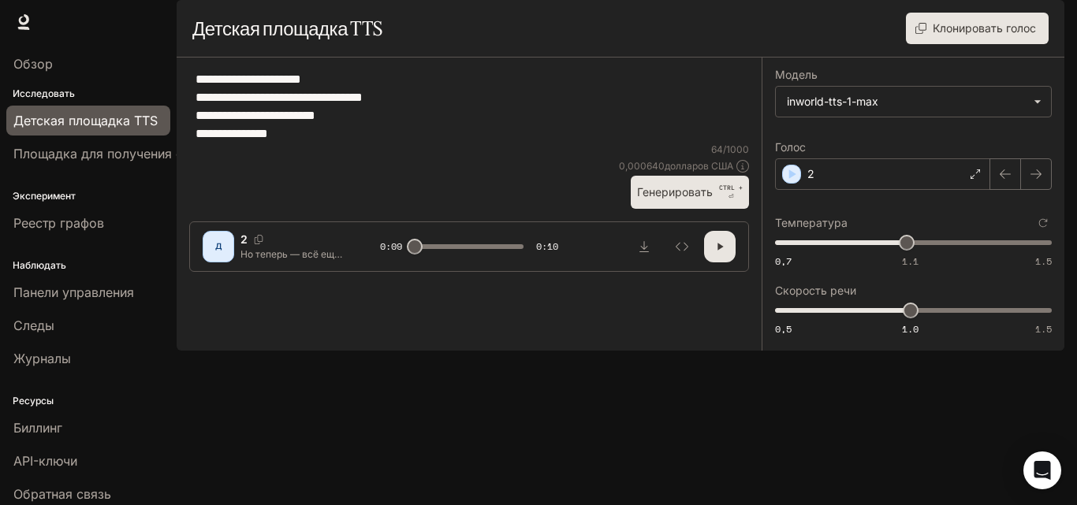
click at [677, 199] on font "Генерировать" at bounding box center [675, 191] width 76 height 13
click at [675, 199] on font "Генерировать" at bounding box center [675, 191] width 76 height 13
click at [673, 199] on font "Генерировать" at bounding box center [675, 191] width 76 height 13
click at [672, 199] on font "Генерировать" at bounding box center [675, 191] width 76 height 13
click at [224, 127] on textarea "**********" at bounding box center [468, 106] width 547 height 73
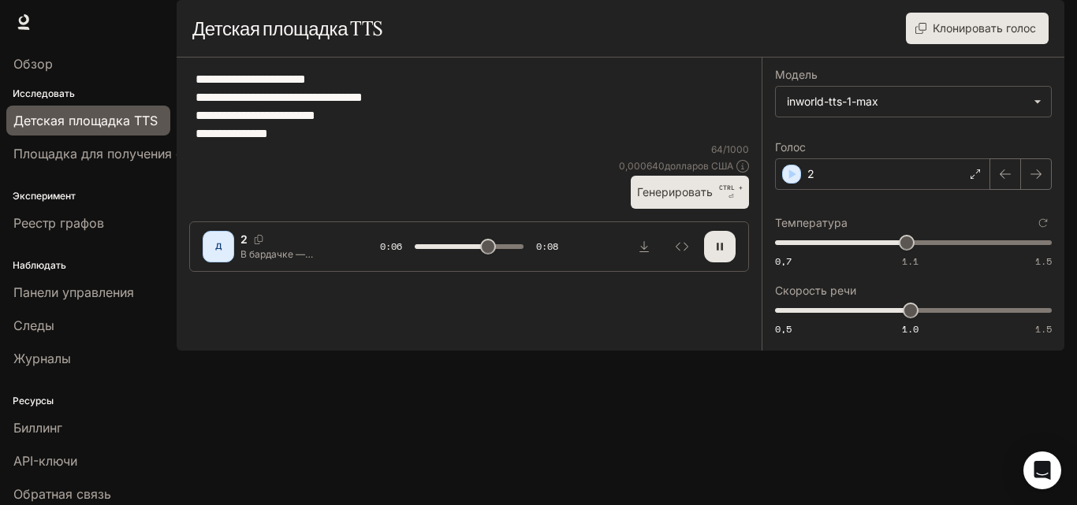
click at [222, 120] on textarea "**********" at bounding box center [468, 106] width 547 height 73
click at [676, 202] on font "Генерировать" at bounding box center [675, 192] width 76 height 20
click at [666, 199] on font "Генерировать" at bounding box center [675, 191] width 76 height 13
click at [226, 122] on textarea "**********" at bounding box center [468, 106] width 547 height 73
click at [220, 119] on textarea "**********" at bounding box center [468, 106] width 547 height 73
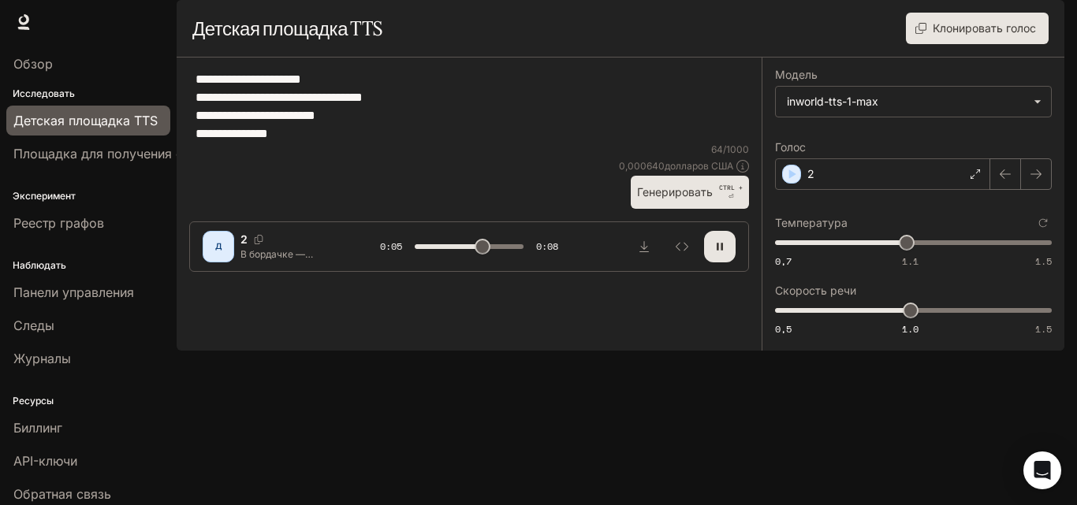
click at [684, 199] on font "Генерировать" at bounding box center [675, 191] width 76 height 13
click at [223, 121] on textarea "**********" at bounding box center [468, 106] width 547 height 73
click at [680, 199] on font "Генерировать" at bounding box center [675, 191] width 76 height 13
click at [672, 199] on font "Генерировать" at bounding box center [675, 191] width 76 height 13
click at [724, 253] on icon "button" at bounding box center [719, 246] width 13 height 13
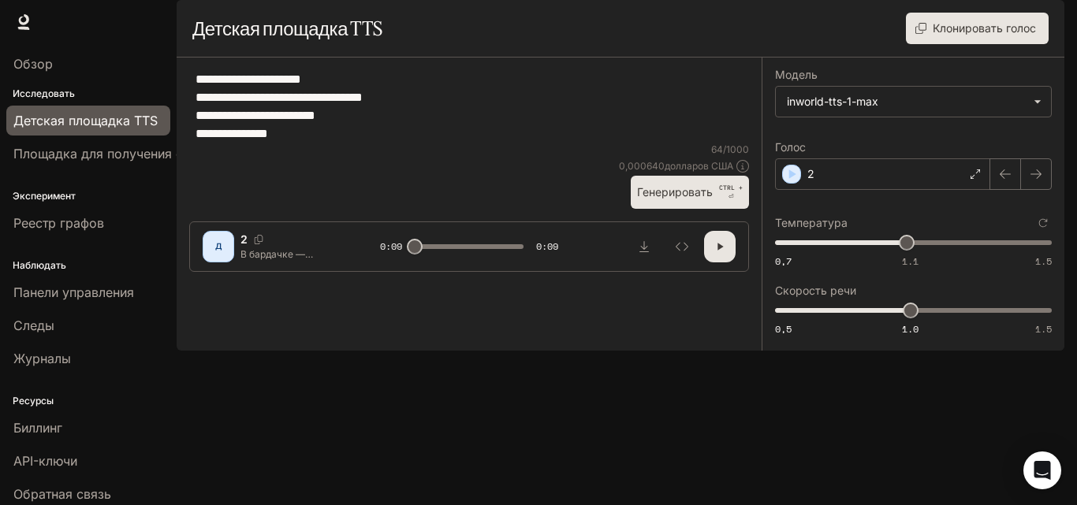
click at [682, 199] on font "Генерировать" at bounding box center [675, 191] width 76 height 13
click at [675, 202] on font "Генерировать" at bounding box center [675, 192] width 76 height 20
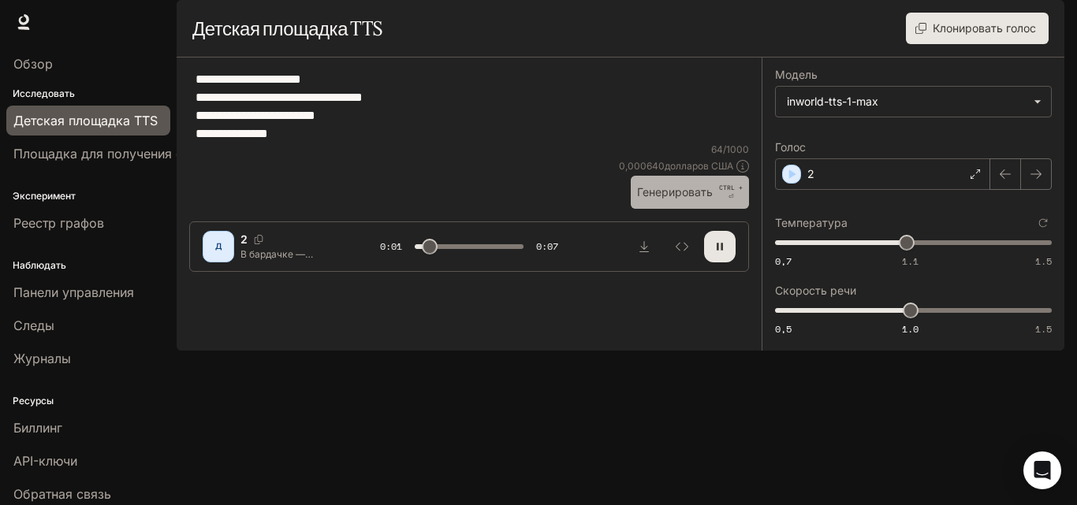
click at [675, 202] on font "Генерировать" at bounding box center [675, 192] width 76 height 20
click at [728, 262] on button "button" at bounding box center [720, 247] width 32 height 32
drag, startPoint x: 400, startPoint y: 456, endPoint x: 282, endPoint y: 449, distance: 117.7
click at [283, 262] on div "Д 2 В бардачке — пистолет, на сиденье — окровавленный конверт, а в телефоне — с…" at bounding box center [469, 247] width 533 height 32
click at [722, 253] on icon "button" at bounding box center [719, 246] width 13 height 13
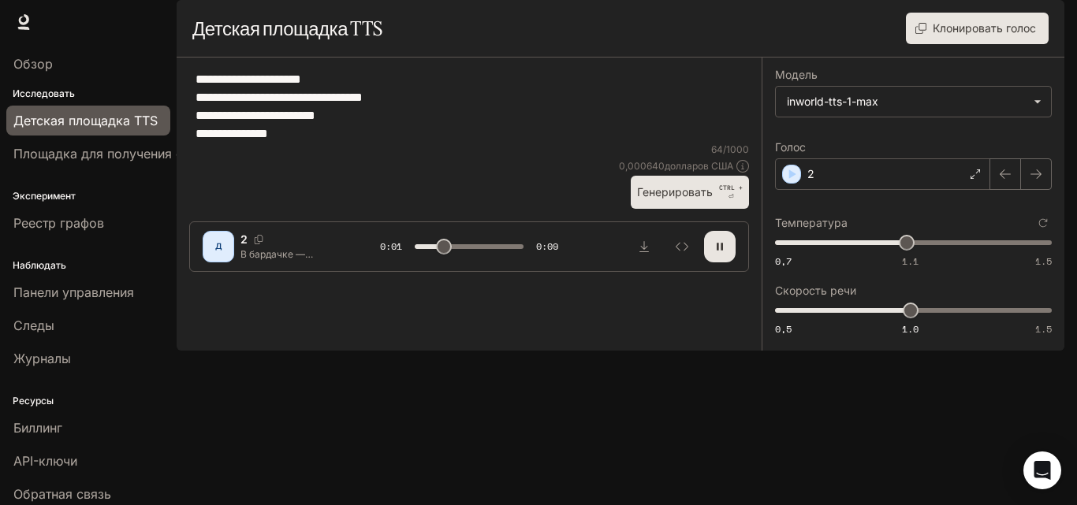
click at [675, 208] on button "Генерировать CTRL + ⏎" at bounding box center [690, 192] width 118 height 32
click at [679, 199] on font "Генерировать" at bounding box center [675, 191] width 76 height 13
click at [675, 199] on font "Генерировать" at bounding box center [675, 191] width 76 height 13
click at [674, 199] on font "Генерировать" at bounding box center [675, 191] width 76 height 13
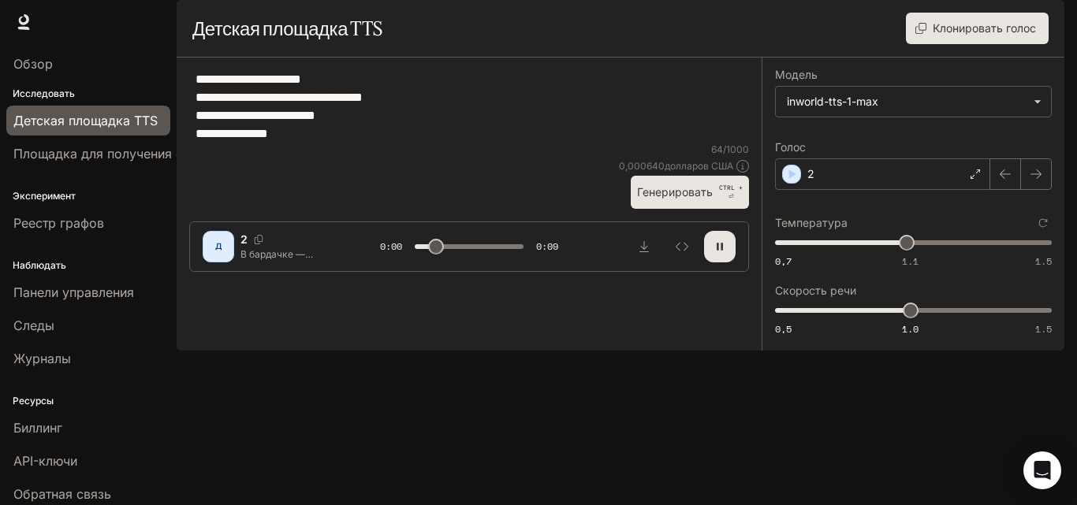
click at [674, 199] on font "Генерировать" at bounding box center [675, 191] width 76 height 13
click at [687, 199] on font "Генерировать" at bounding box center [675, 191] width 76 height 13
click at [713, 253] on icon "button" at bounding box center [719, 246] width 13 height 13
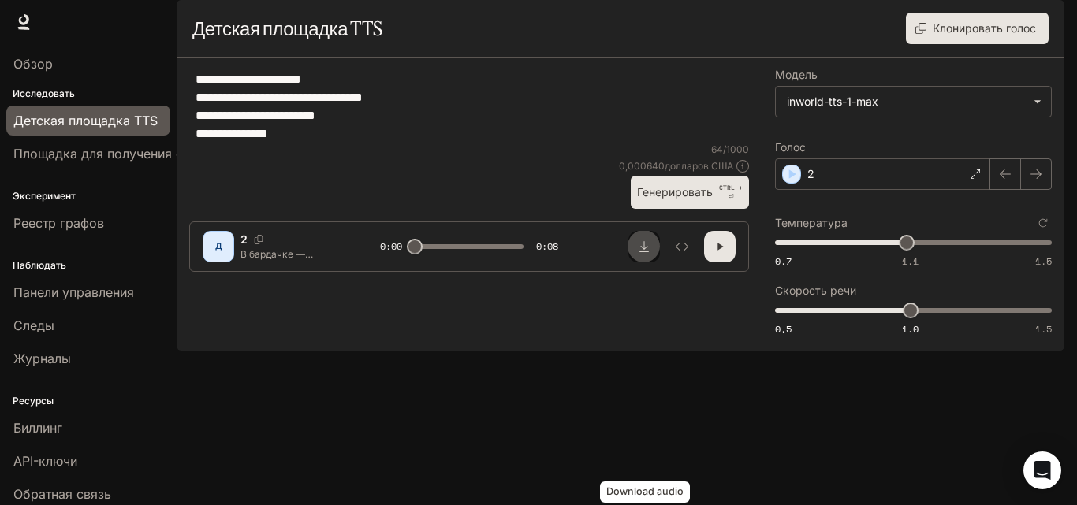
click at [641, 262] on button "Скачать аудио" at bounding box center [644, 247] width 32 height 32
drag, startPoint x: 196, startPoint y: 122, endPoint x: 419, endPoint y: 195, distance: 234.6
click at [419, 143] on div "**********" at bounding box center [469, 106] width 560 height 73
paste textarea "**********"
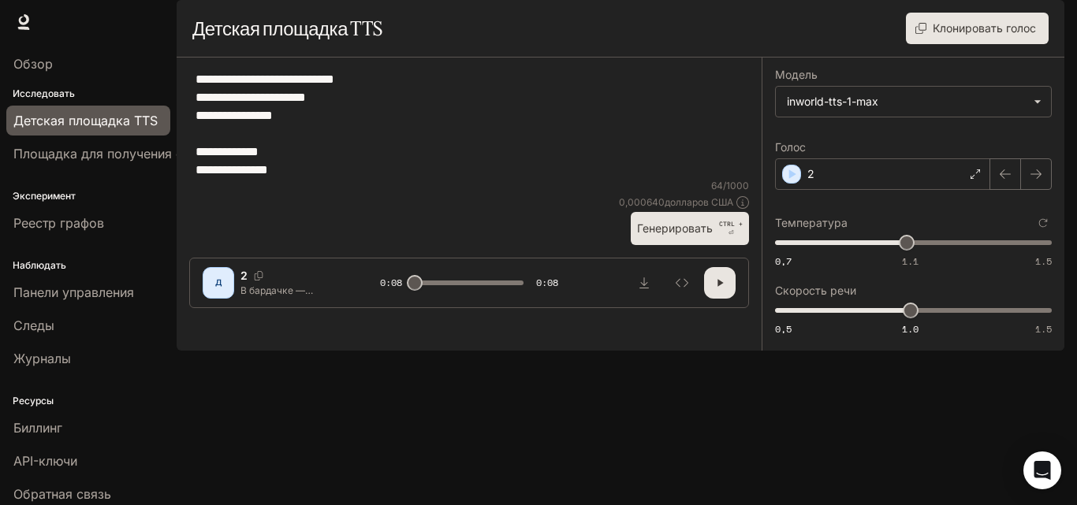
click at [211, 174] on textarea "**********" at bounding box center [468, 124] width 547 height 109
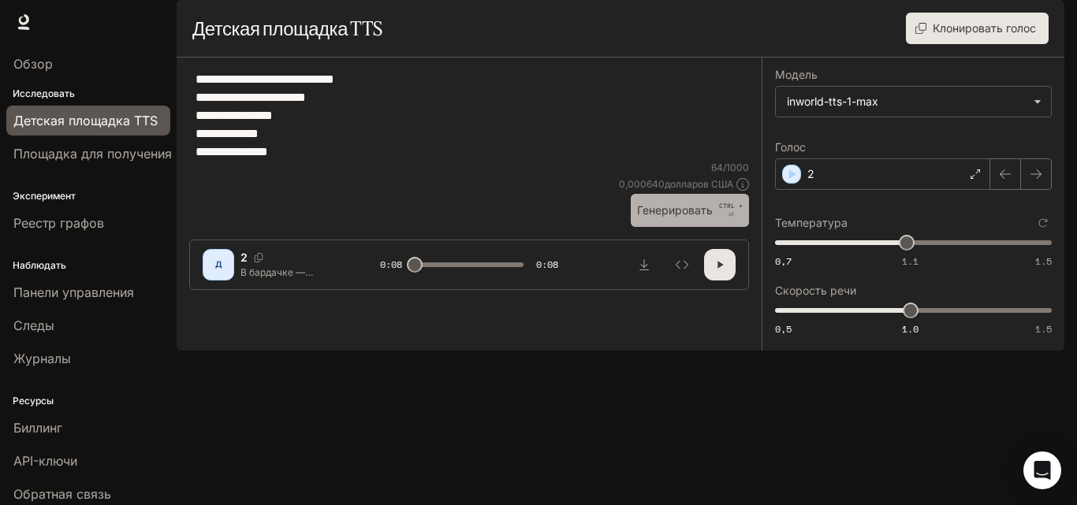
click at [689, 220] on font "Генерировать" at bounding box center [675, 210] width 76 height 20
click at [706, 220] on font "Генерировать" at bounding box center [675, 210] width 76 height 20
click at [691, 217] on font "Генерировать" at bounding box center [675, 209] width 76 height 13
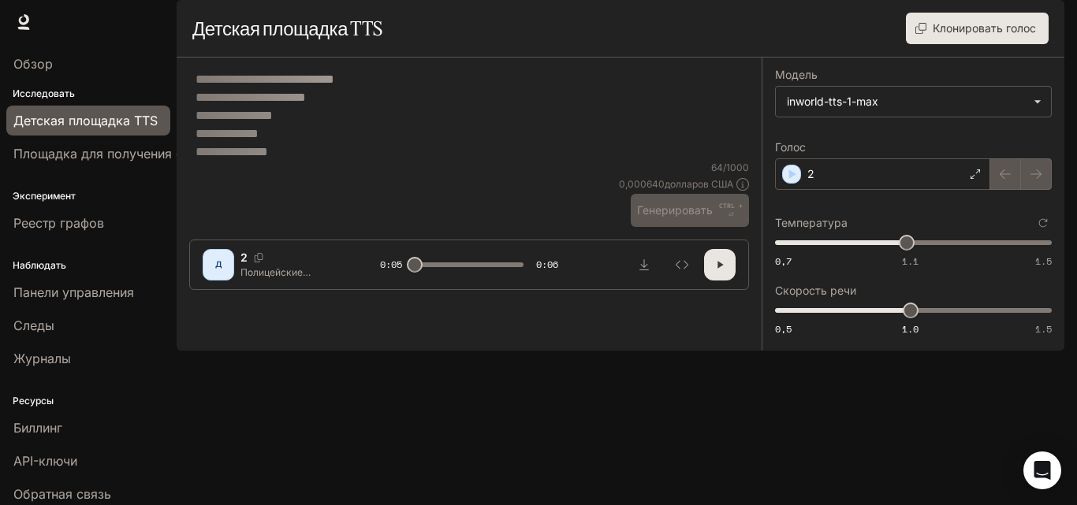
click at [315, 158] on textarea "**********" at bounding box center [468, 115] width 547 height 91
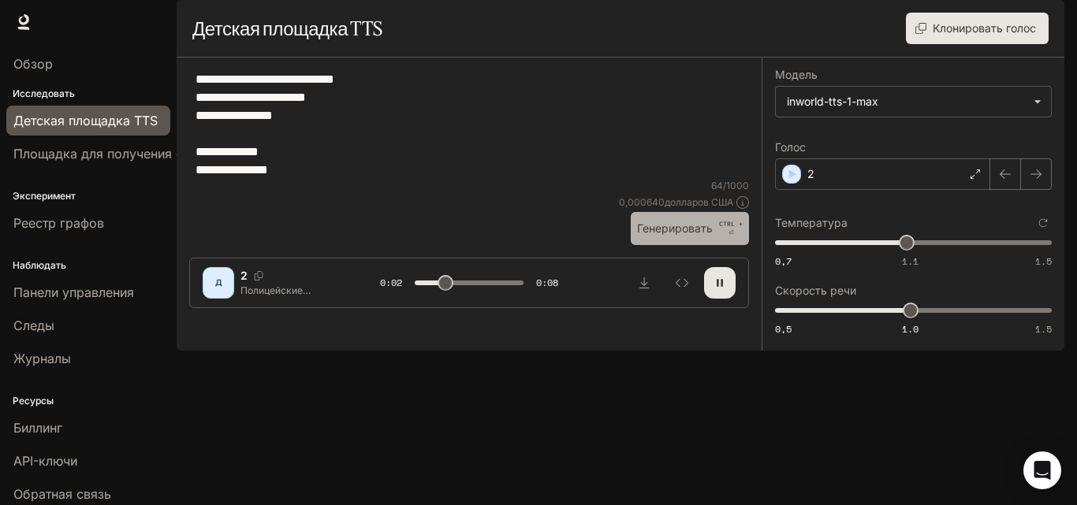
click at [646, 238] on font "Генерировать" at bounding box center [675, 228] width 76 height 20
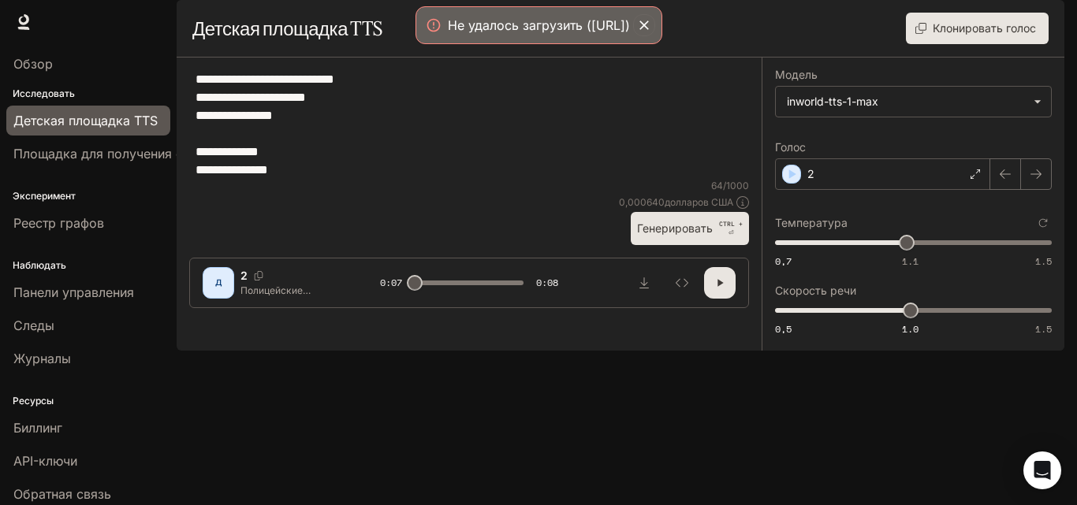
click at [668, 235] on font "Генерировать" at bounding box center [675, 227] width 76 height 13
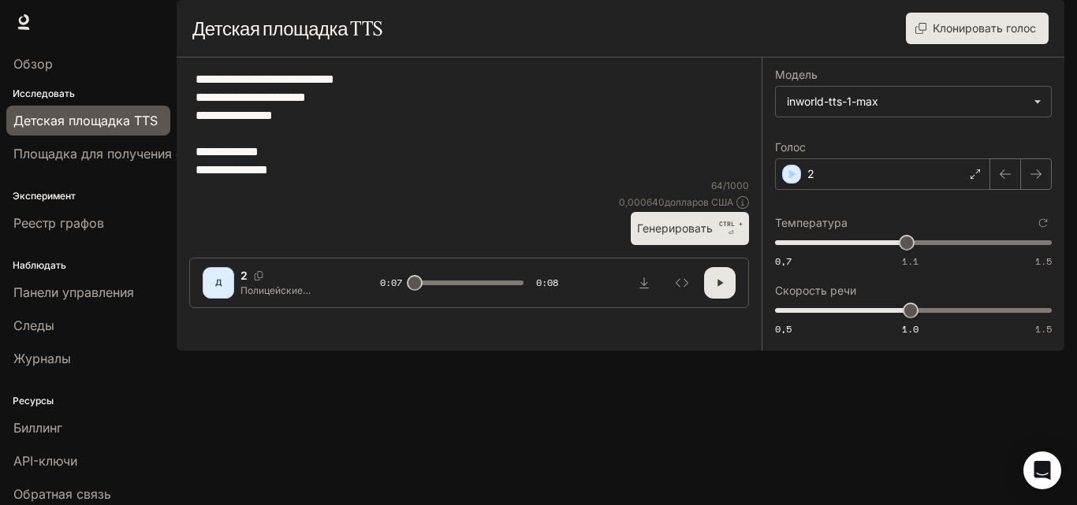
click at [709, 238] on font "Генерировать" at bounding box center [675, 228] width 76 height 20
click at [685, 235] on font "Генерировать" at bounding box center [675, 227] width 76 height 13
click at [696, 235] on font "Генерировать" at bounding box center [675, 227] width 76 height 13
click at [674, 235] on font "Генерировать" at bounding box center [675, 227] width 76 height 13
click at [679, 238] on font "Генерировать" at bounding box center [675, 228] width 76 height 20
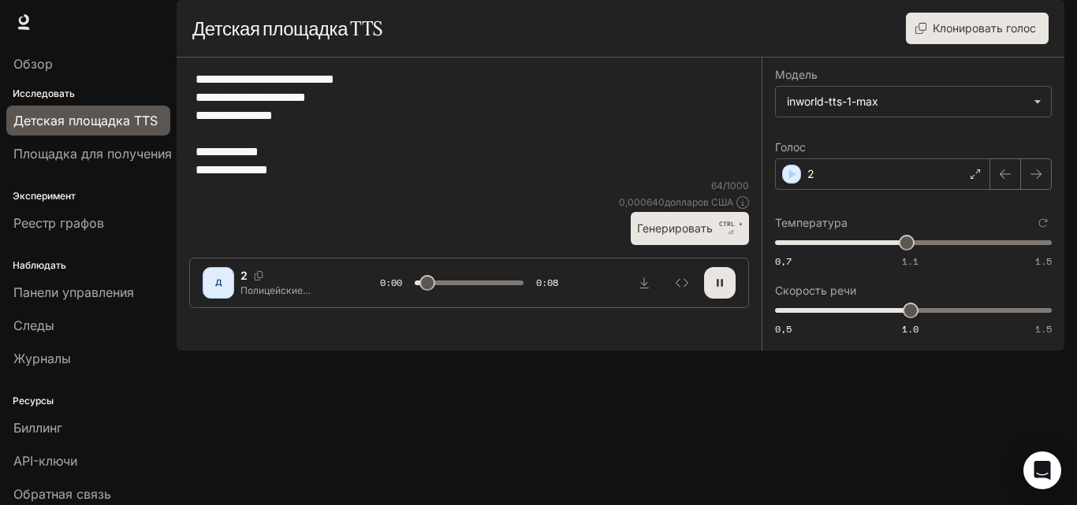
drag, startPoint x: 197, startPoint y: 189, endPoint x: 285, endPoint y: 218, distance: 92.7
click at [285, 179] on textarea "**********" at bounding box center [468, 124] width 547 height 109
click at [300, 179] on textarea "**********" at bounding box center [468, 124] width 547 height 109
drag, startPoint x: 194, startPoint y: 195, endPoint x: 250, endPoint y: 207, distance: 57.0
click at [250, 179] on div "**********" at bounding box center [469, 124] width 560 height 109
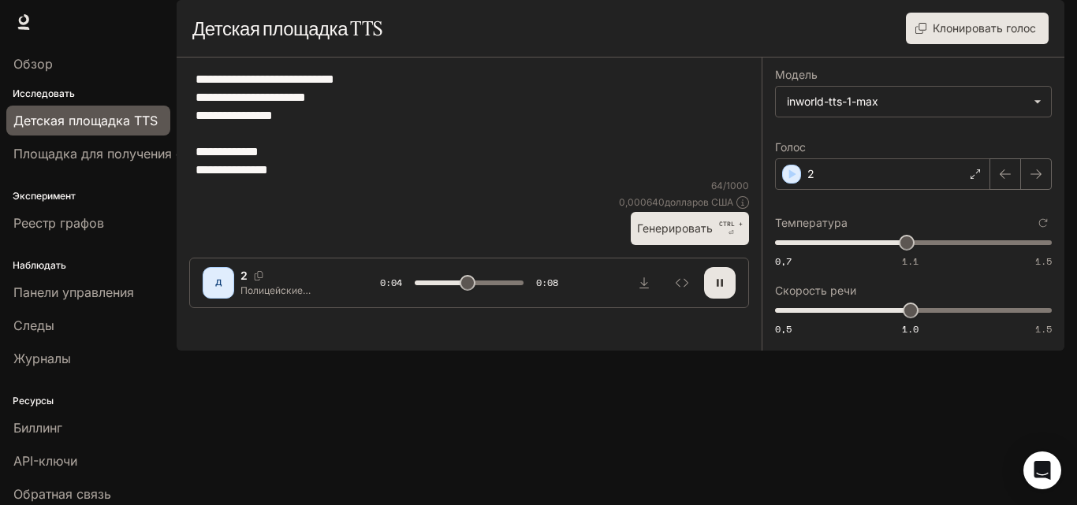
drag, startPoint x: 199, startPoint y: 197, endPoint x: 320, endPoint y: 237, distance: 127.9
click at [320, 179] on div "**********" at bounding box center [469, 124] width 560 height 109
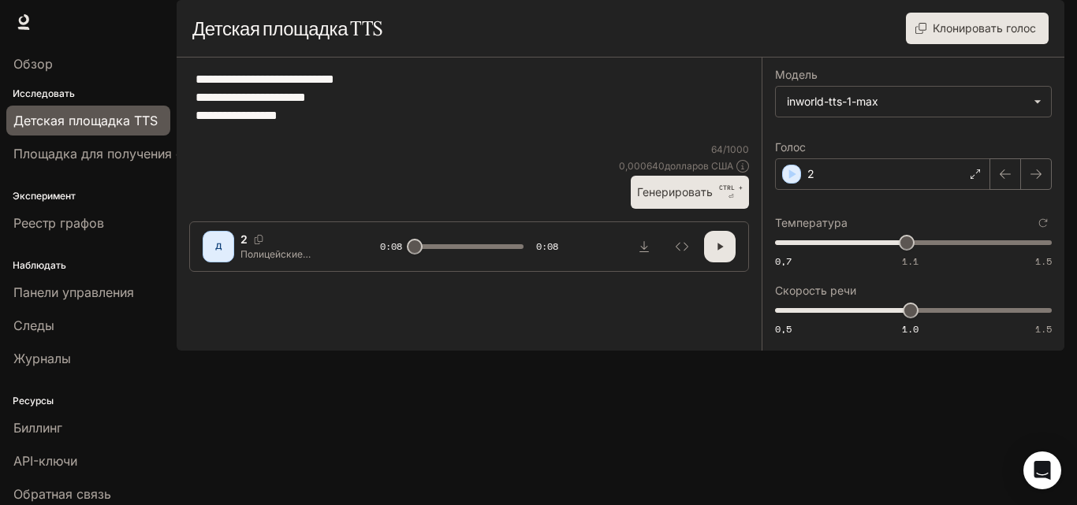
click at [650, 202] on font "Генерировать" at bounding box center [675, 192] width 76 height 20
click at [697, 202] on font "Генерировать" at bounding box center [675, 192] width 76 height 20
click at [680, 199] on font "Генерировать" at bounding box center [675, 191] width 76 height 13
click at [731, 262] on button "button" at bounding box center [720, 247] width 32 height 32
click at [642, 253] on icon "Скачать аудио" at bounding box center [644, 246] width 13 height 13
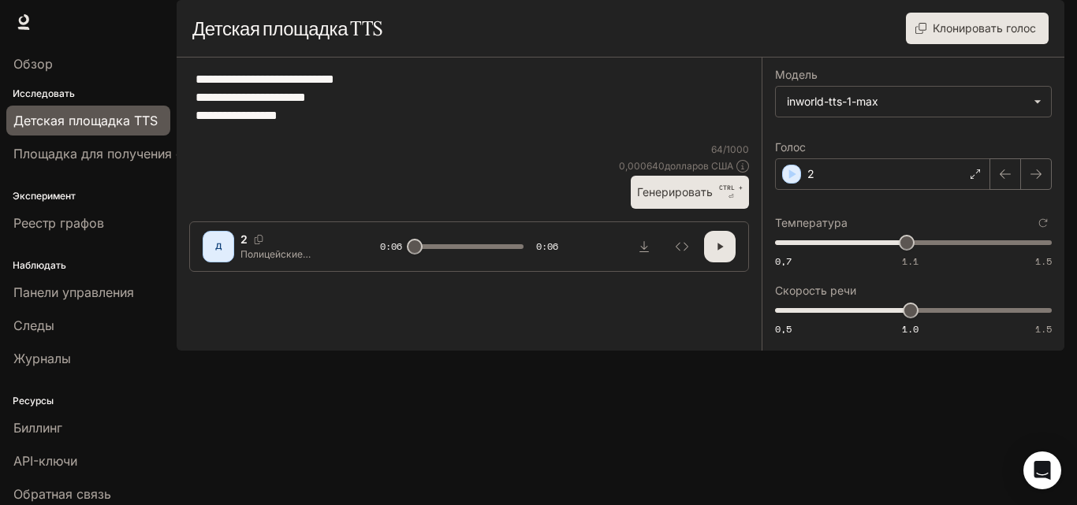
drag, startPoint x: 196, startPoint y: 117, endPoint x: 349, endPoint y: 177, distance: 164.2
click at [349, 143] on textarea "**********" at bounding box center [468, 106] width 547 height 73
drag, startPoint x: 292, startPoint y: 121, endPoint x: 824, endPoint y: 422, distance: 611.6
click at [824, 351] on div "**********" at bounding box center [912, 204] width 303 height 293
drag, startPoint x: 197, startPoint y: 117, endPoint x: 374, endPoint y: 188, distance: 191.3
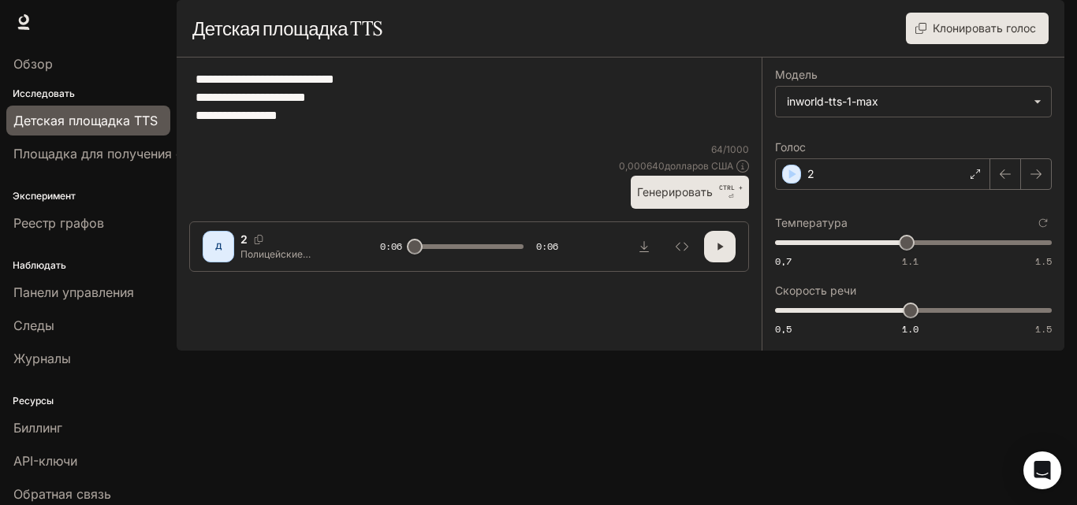
click at [374, 143] on div "**********" at bounding box center [469, 106] width 560 height 73
paste textarea "**********"
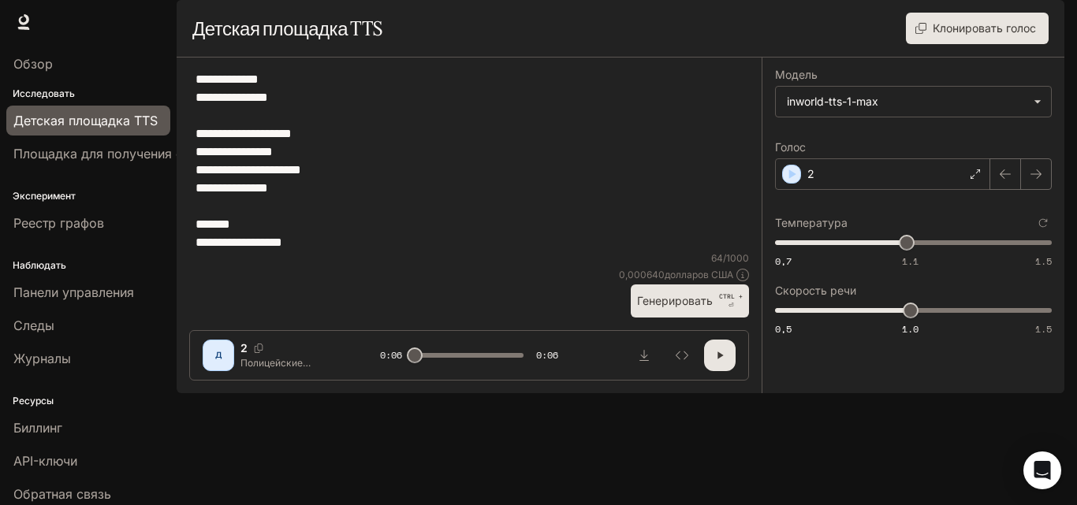
click at [233, 161] on textarea "**********" at bounding box center [468, 160] width 547 height 181
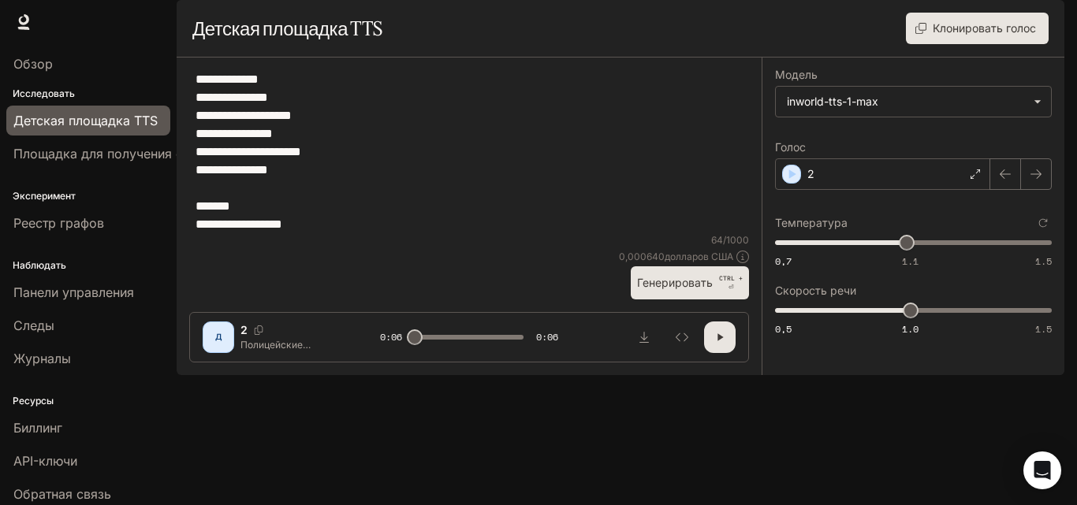
click at [209, 233] on textarea "**********" at bounding box center [468, 151] width 547 height 163
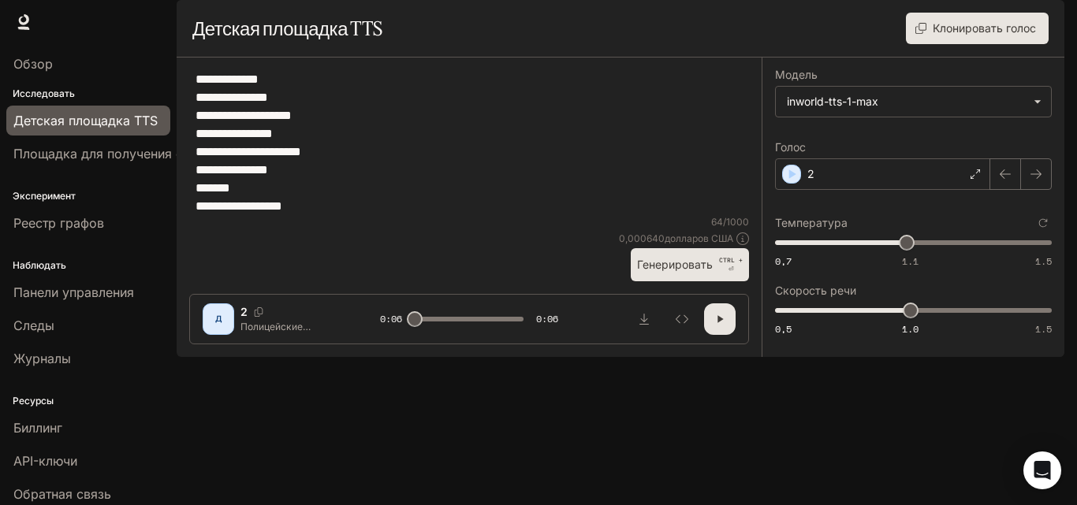
click at [672, 281] on button "Генерировать CTRL + ⏎" at bounding box center [690, 264] width 118 height 32
click at [664, 271] on font "Генерировать" at bounding box center [675, 264] width 76 height 13
click at [266, 215] on textarea "**********" at bounding box center [468, 142] width 547 height 145
type textarea "**********"
click at [668, 281] on button "Генерировать CTRL + ⏎" at bounding box center [690, 264] width 118 height 32
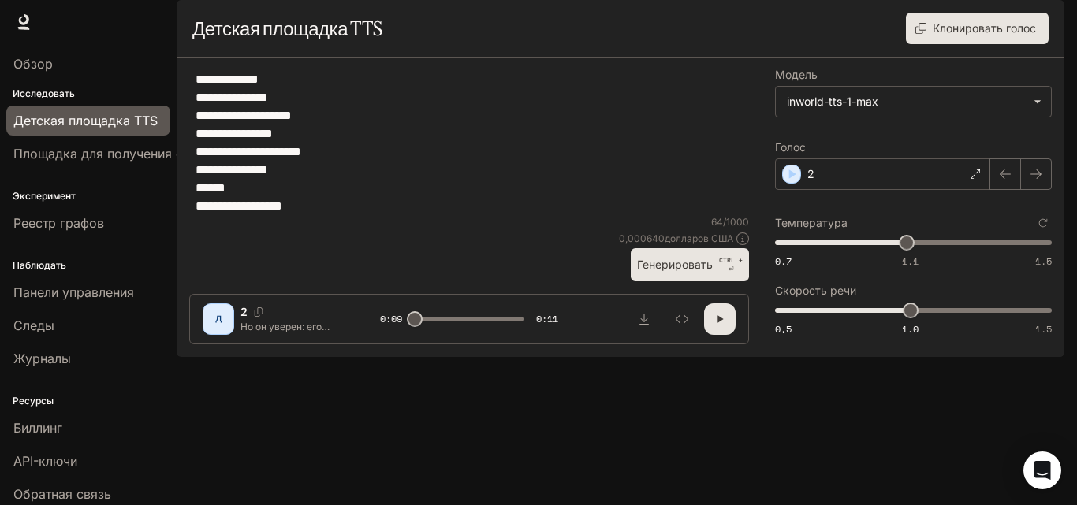
click at [719, 326] on icon "button" at bounding box center [719, 319] width 13 height 13
click at [690, 271] on font "Генерировать" at bounding box center [675, 264] width 76 height 13
click at [702, 271] on font "Генерировать" at bounding box center [675, 264] width 76 height 13
click at [669, 271] on font "Генерировать" at bounding box center [675, 264] width 76 height 13
click at [674, 271] on font "Генерировать" at bounding box center [675, 264] width 76 height 13
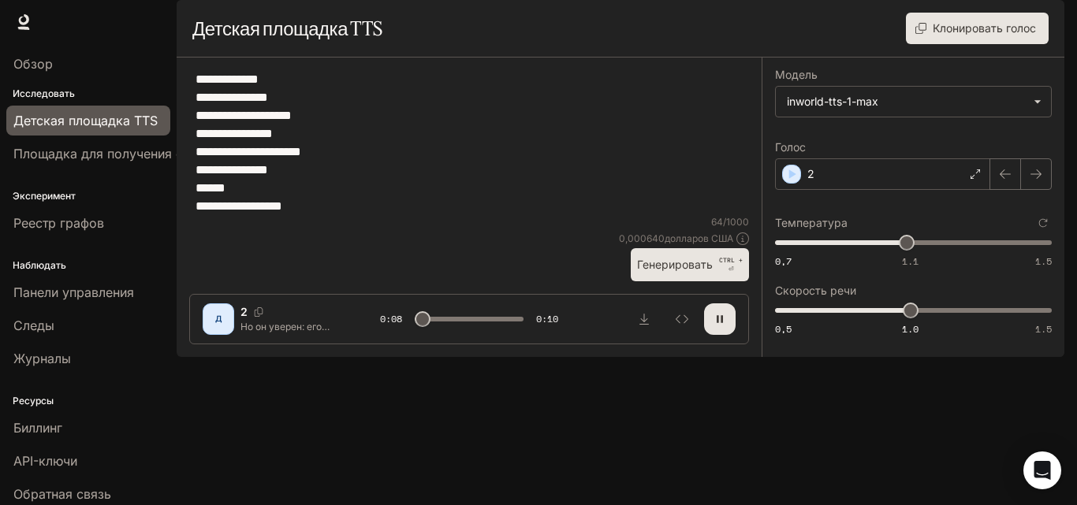
click at [672, 271] on font "Генерировать" at bounding box center [675, 264] width 76 height 13
click at [668, 271] on font "Генерировать" at bounding box center [675, 264] width 76 height 13
click at [688, 271] on font "Генерировать" at bounding box center [675, 264] width 76 height 13
click at [663, 271] on font "Генерировать" at bounding box center [675, 264] width 76 height 13
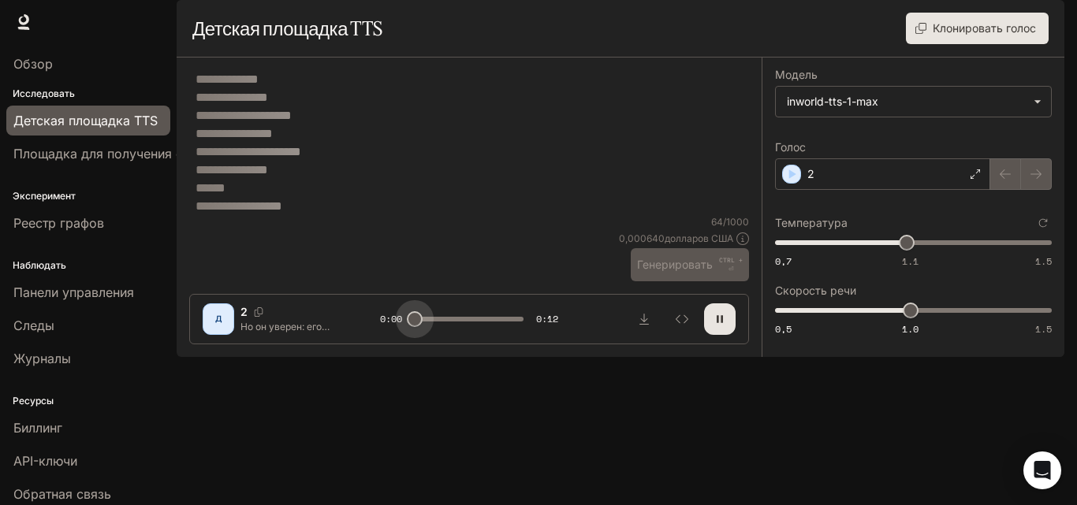
drag, startPoint x: 437, startPoint y: 455, endPoint x: 365, endPoint y: 441, distance: 73.7
click at [368, 335] on div "Д 2 Но он уверен: его подставили. Вопрос только — как? Если он был один, и его …" at bounding box center [469, 319] width 533 height 32
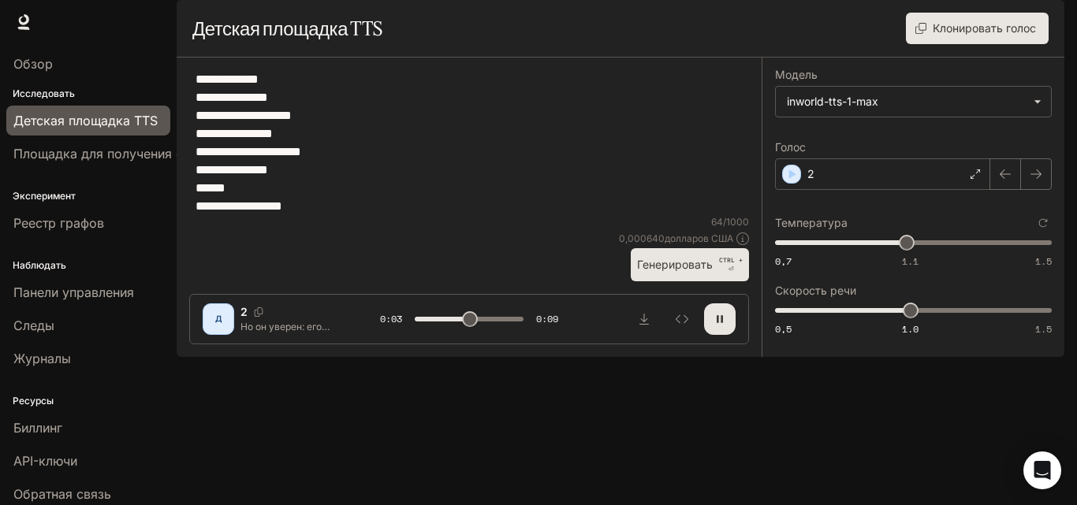
click at [667, 271] on font "Генерировать" at bounding box center [675, 264] width 76 height 13
click at [670, 274] on font "Генерировать" at bounding box center [675, 265] width 76 height 20
click at [712, 274] on font "Генерировать" at bounding box center [675, 265] width 76 height 20
click at [646, 326] on icon "Скачать аудио" at bounding box center [644, 319] width 13 height 13
